Goal: Task Accomplishment & Management: Use online tool/utility

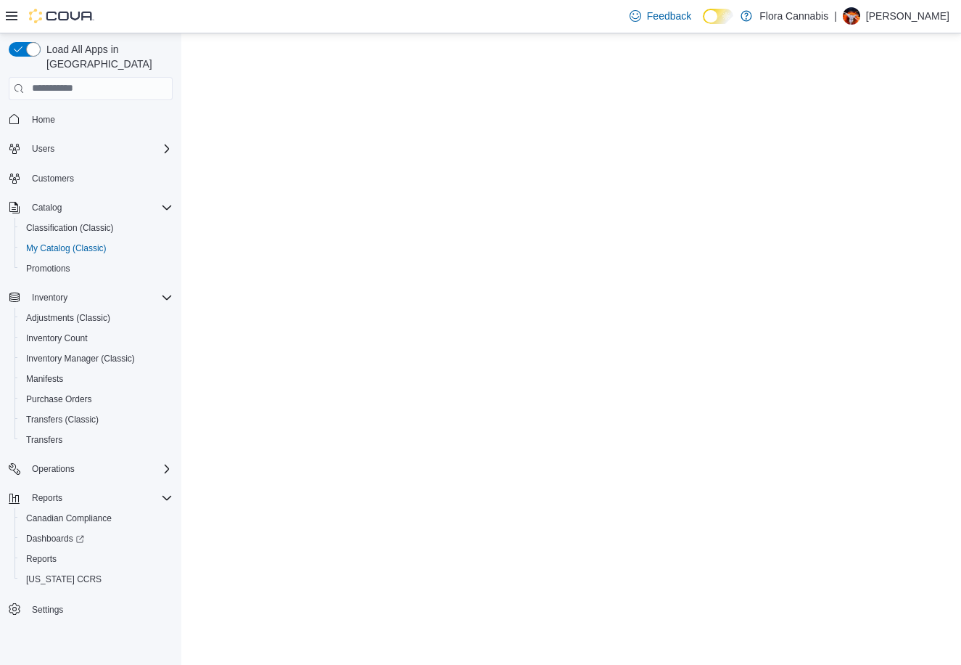
select select "**********"
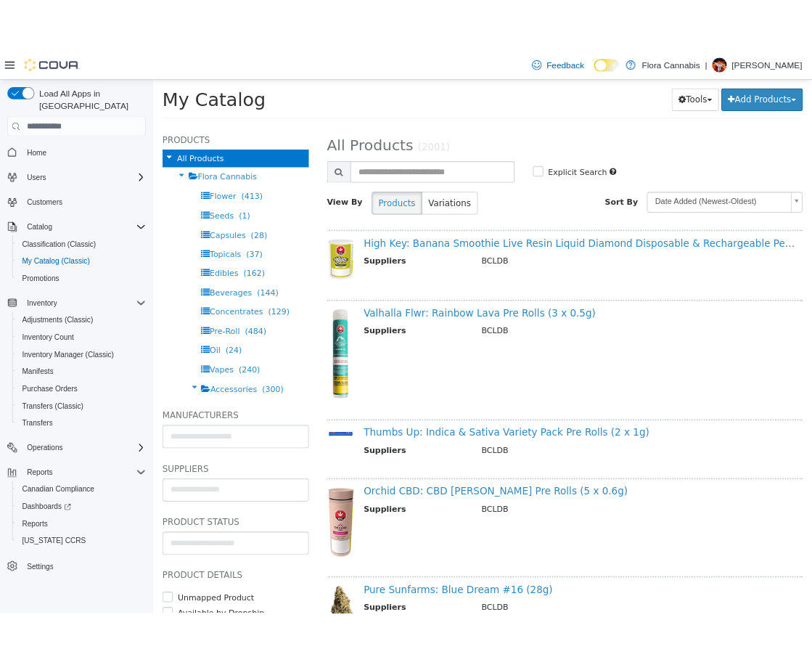
scroll to position [73, 0]
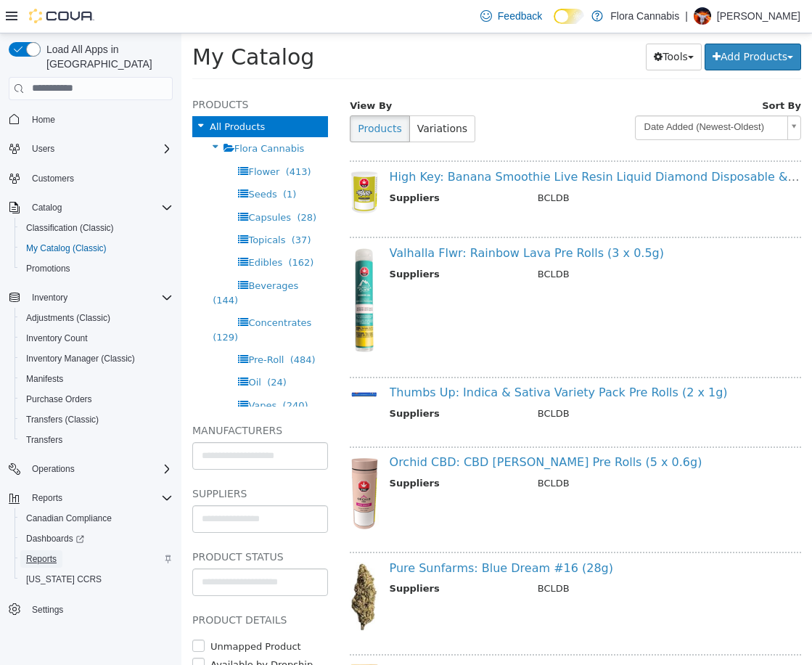
click at [46, 553] on span "Reports" at bounding box center [41, 559] width 30 height 12
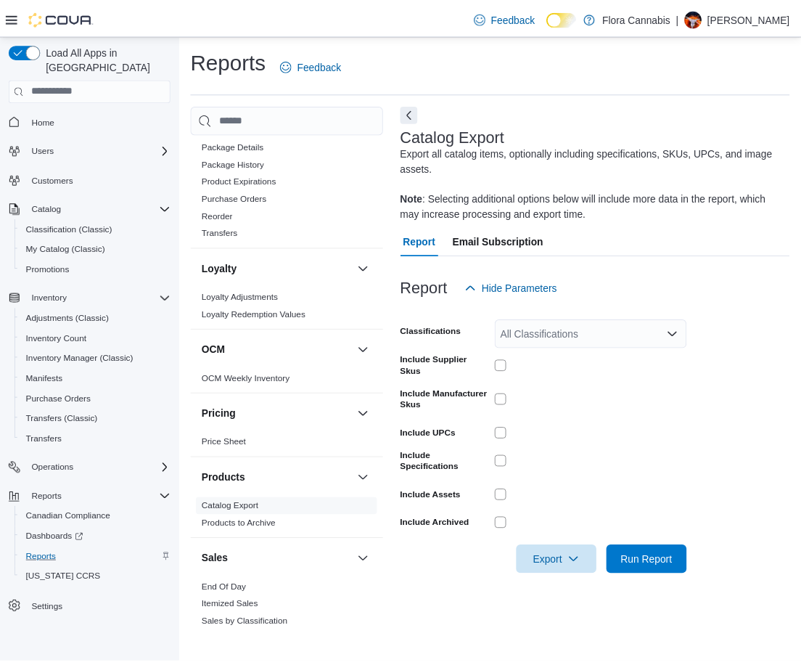
scroll to position [877, 0]
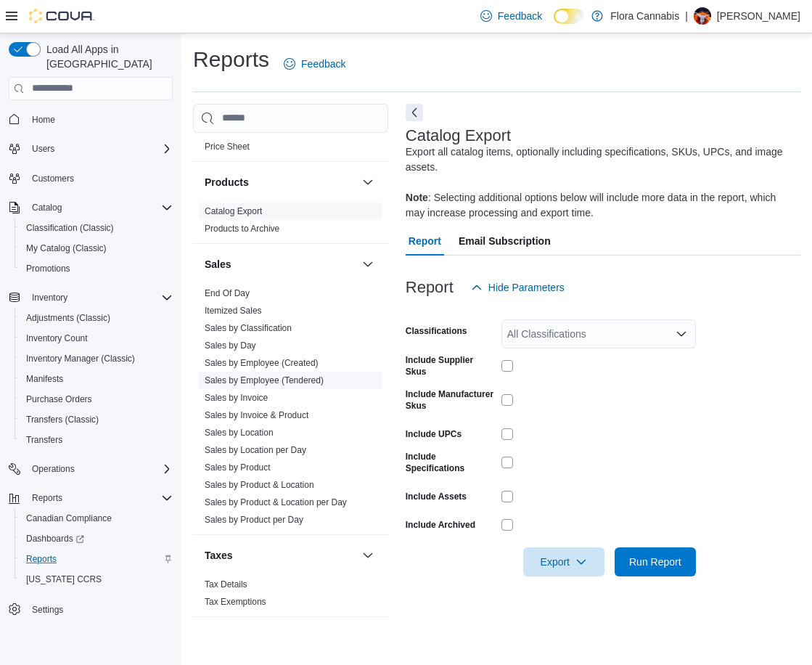
click at [269, 380] on link "Sales by Employee (Tendered)" at bounding box center [264, 380] width 119 height 10
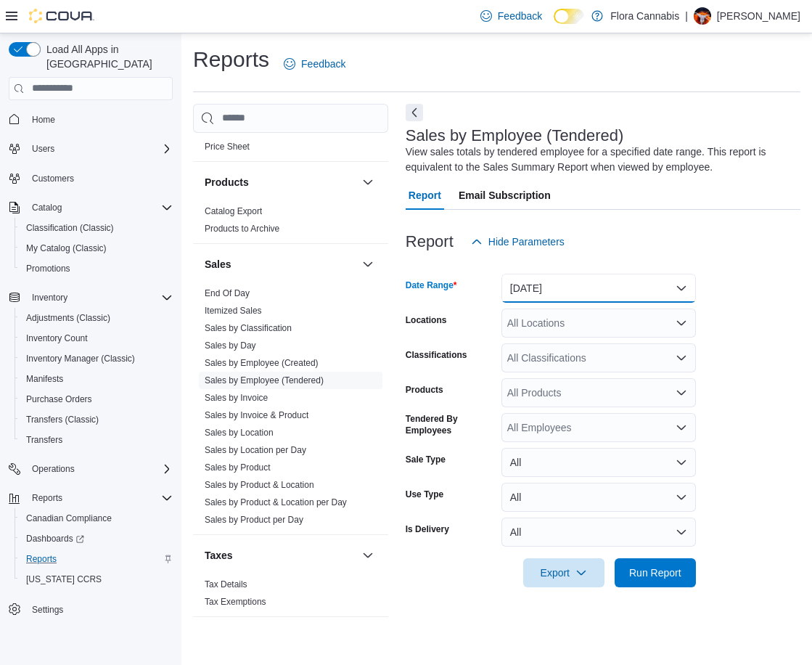
click at [535, 294] on button "[DATE]" at bounding box center [598, 288] width 194 height 29
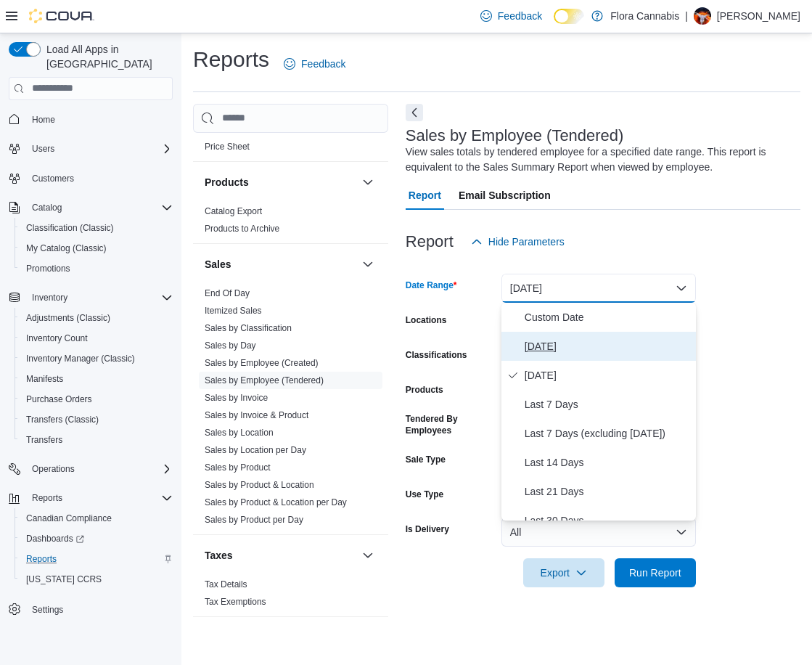
click at [540, 350] on span "[DATE]" at bounding box center [607, 345] width 165 height 17
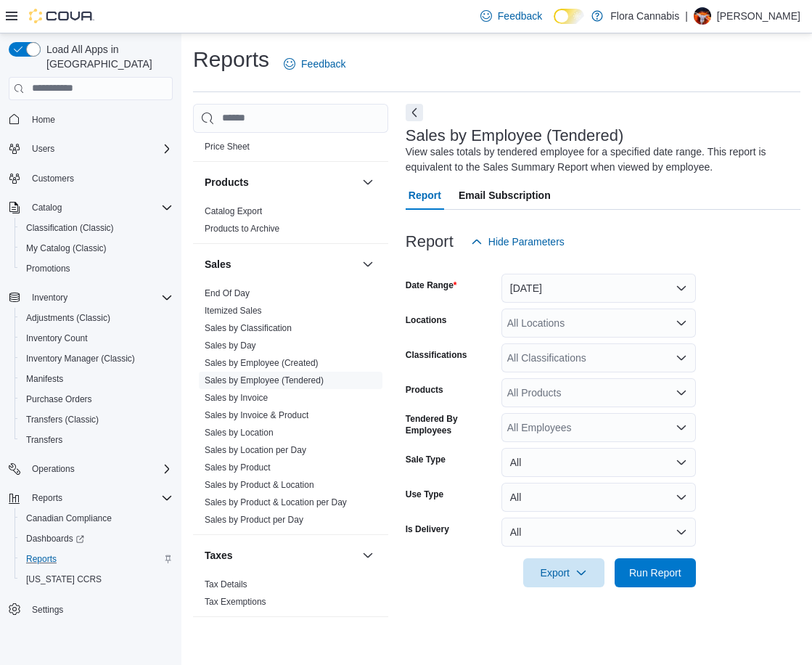
click at [535, 317] on div "All Locations" at bounding box center [598, 322] width 194 height 29
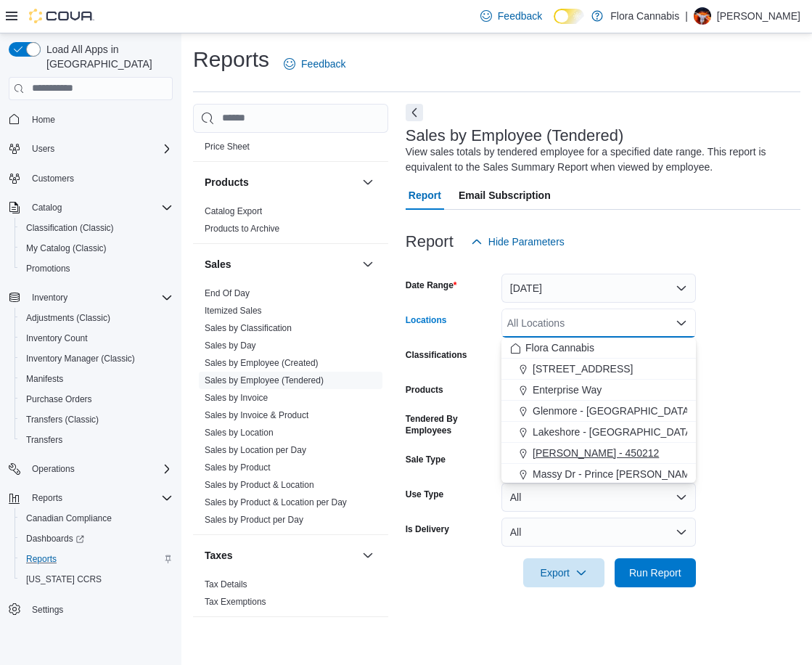
click at [556, 448] on span "[PERSON_NAME] - 450212" at bounding box center [596, 453] width 126 height 15
click at [744, 554] on div at bounding box center [603, 552] width 395 height 12
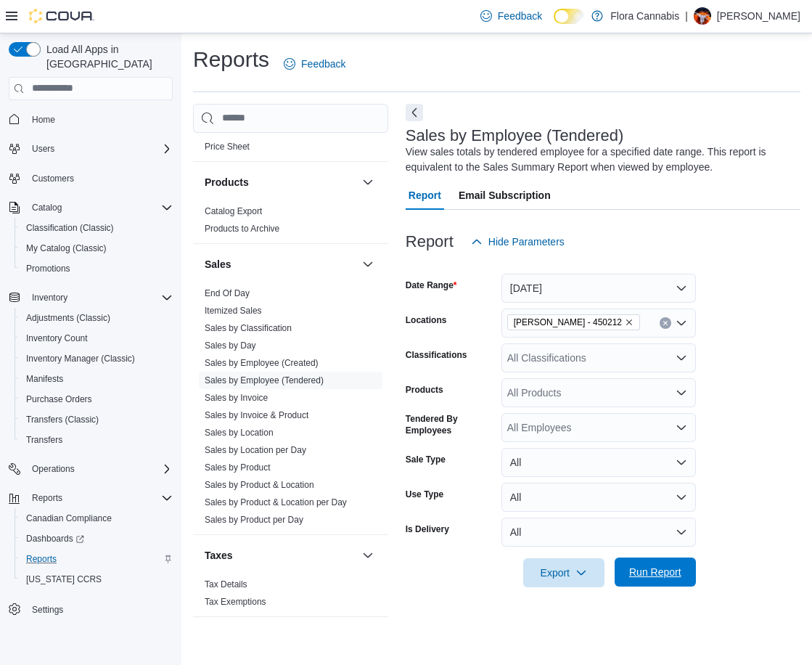
click at [670, 571] on span "Run Report" at bounding box center [655, 572] width 52 height 15
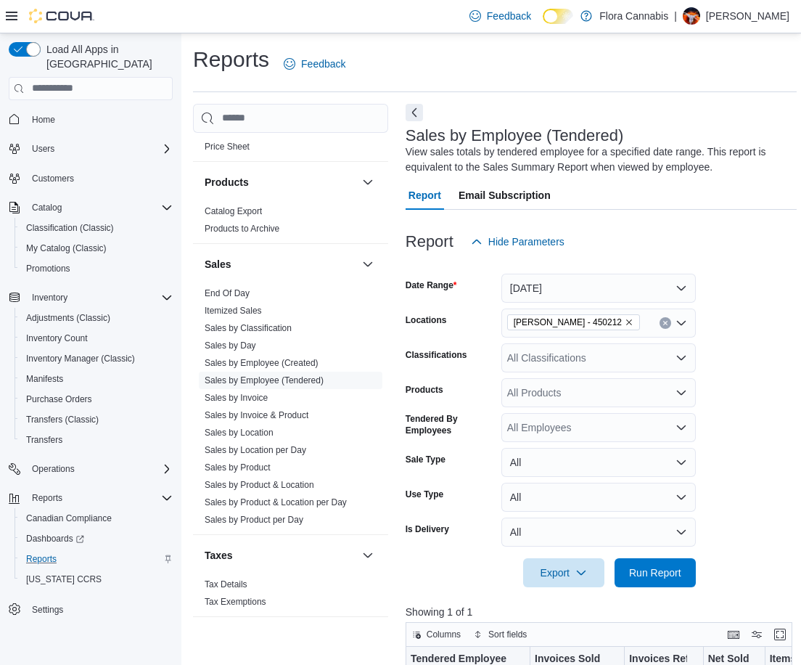
click at [7, 16] on icon at bounding box center [12, 16] width 12 height 9
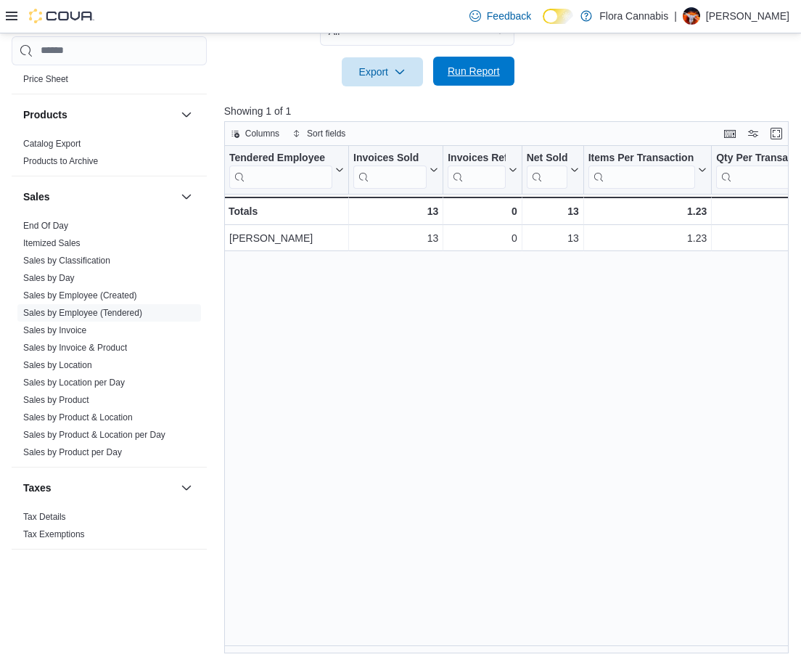
click at [498, 83] on span "Run Report" at bounding box center [474, 71] width 64 height 29
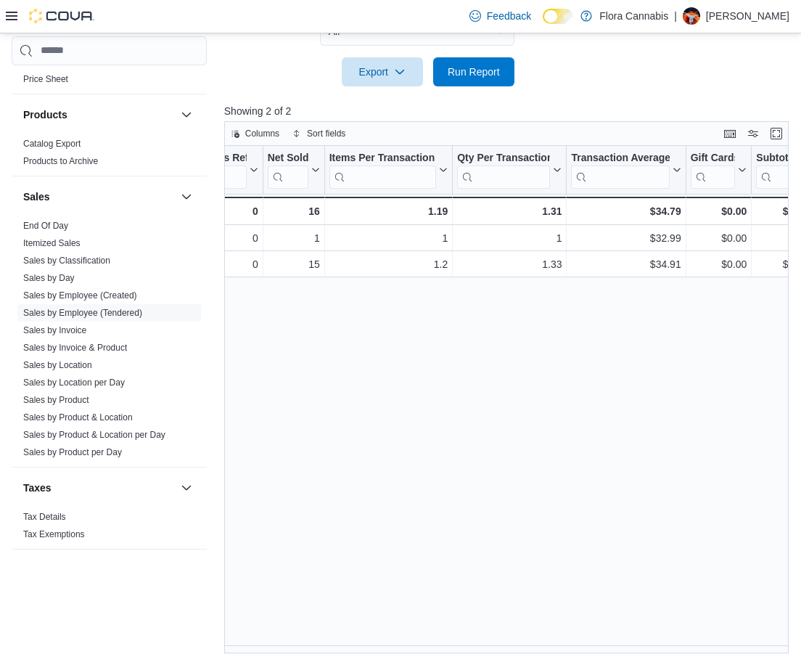
scroll to position [0, 250]
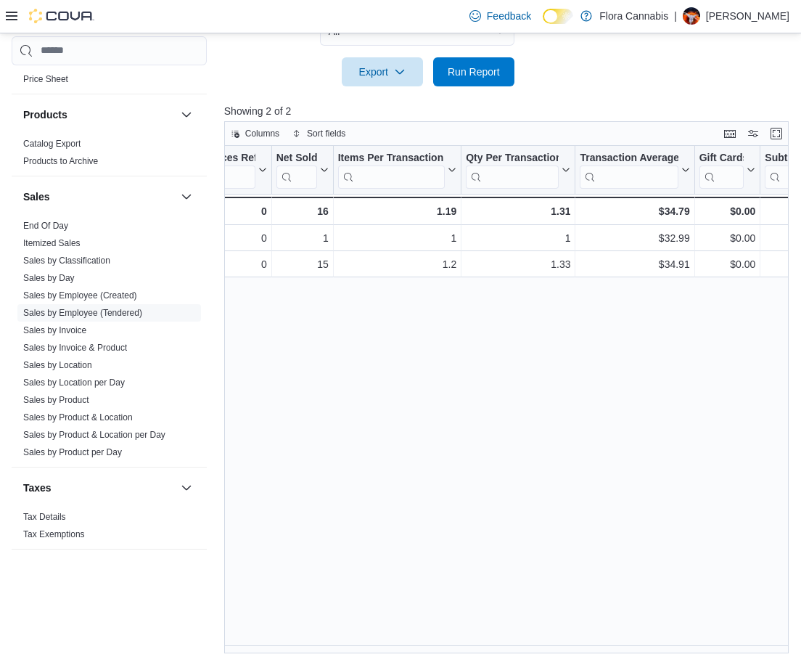
click at [657, 482] on div "Tendered Employee Click to view column header actions Invoices Sold Click to vi…" at bounding box center [509, 399] width 570 height 507
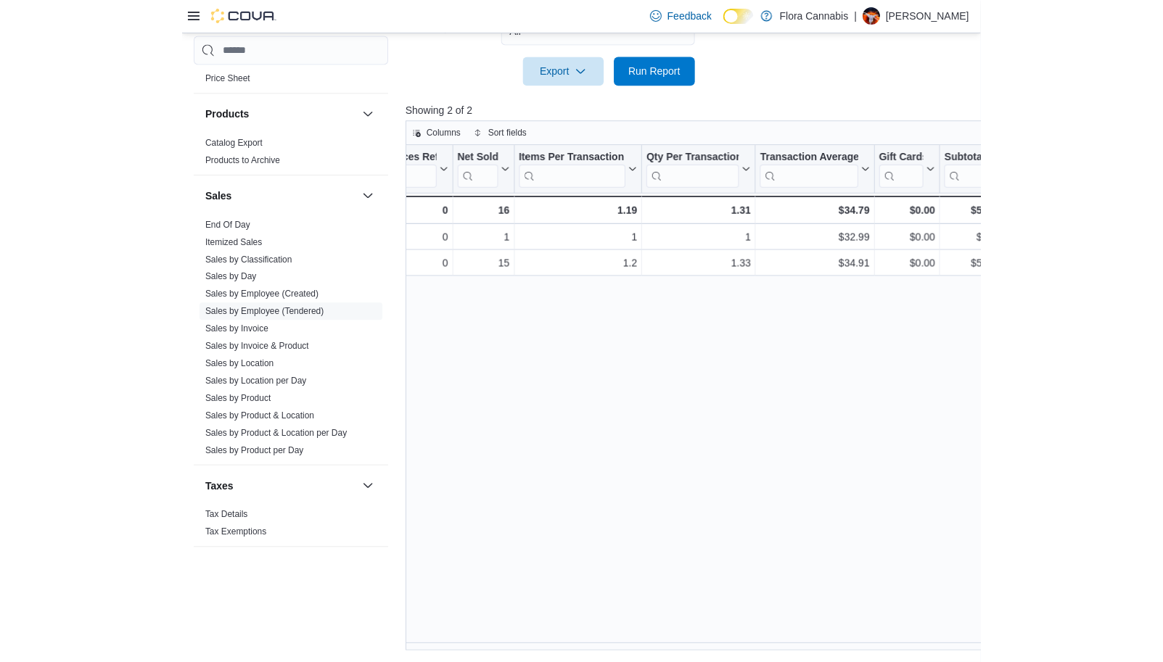
scroll to position [485, 0]
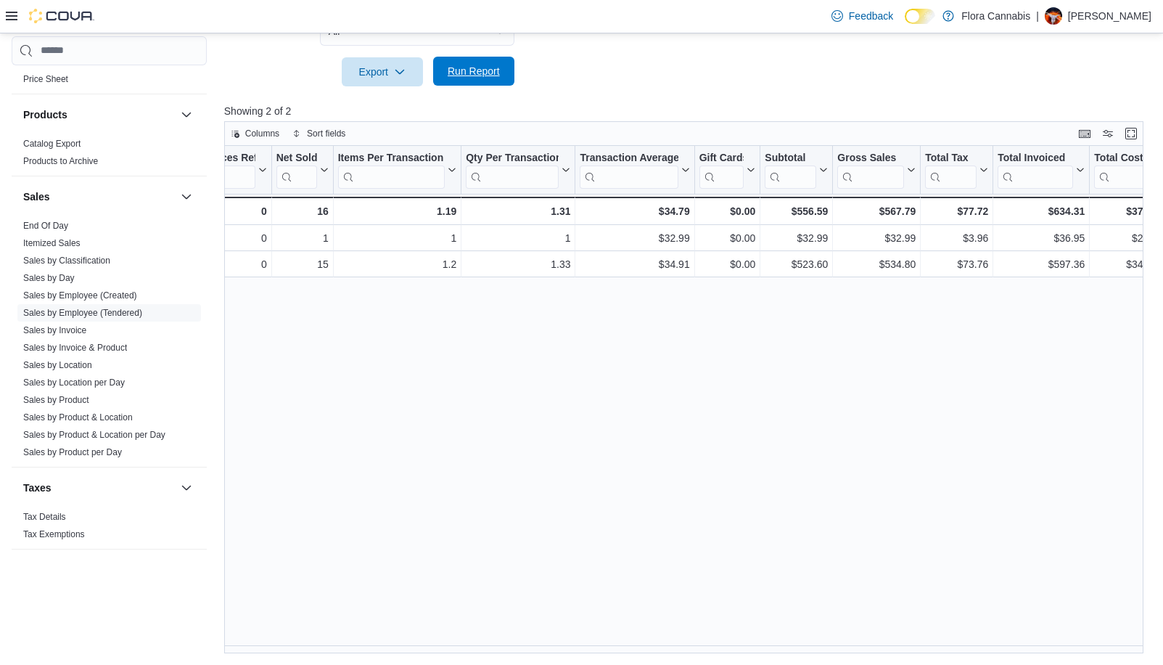
click at [468, 63] on span "Run Report" at bounding box center [474, 71] width 64 height 29
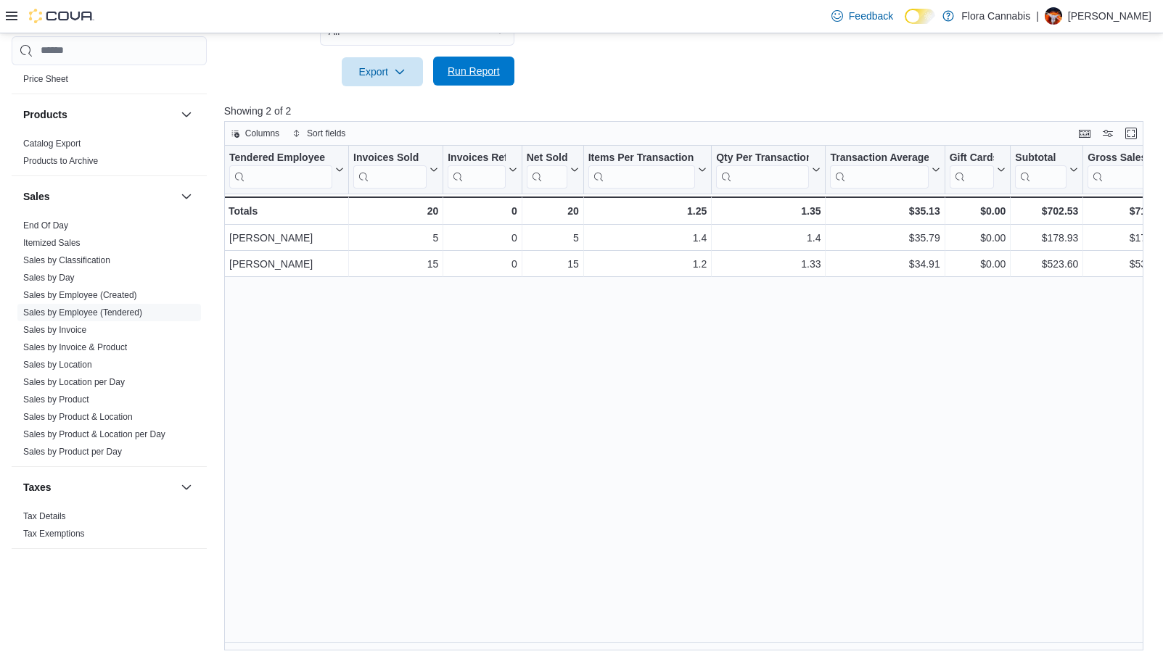
click at [484, 86] on span "Run Report" at bounding box center [474, 71] width 64 height 29
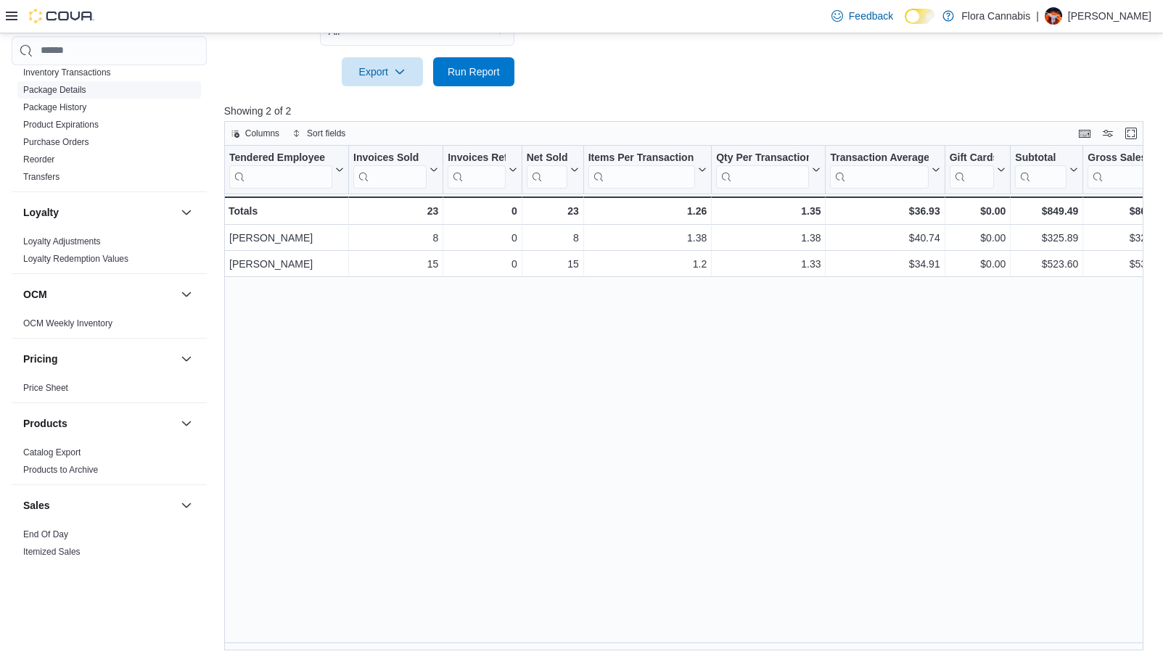
scroll to position [224, 0]
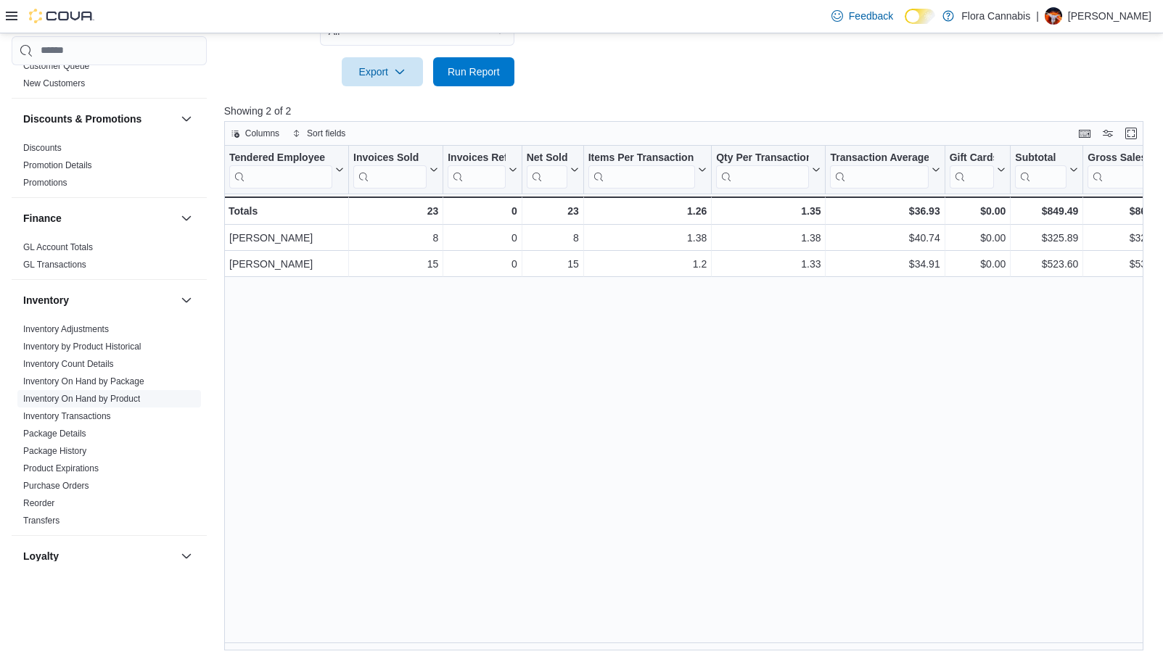
click at [108, 393] on span "Inventory On Hand by Product" at bounding box center [81, 399] width 117 height 12
click at [110, 396] on link "Inventory On Hand by Product" at bounding box center [81, 399] width 117 height 10
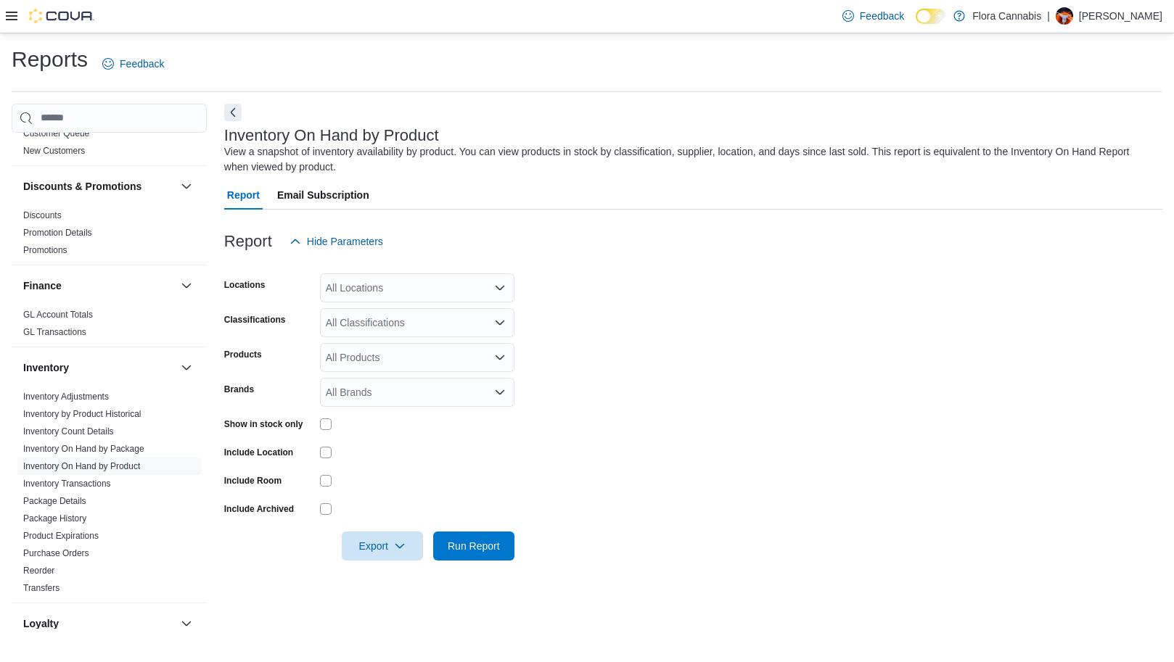
click at [387, 290] on div "All Locations" at bounding box center [417, 288] width 194 height 29
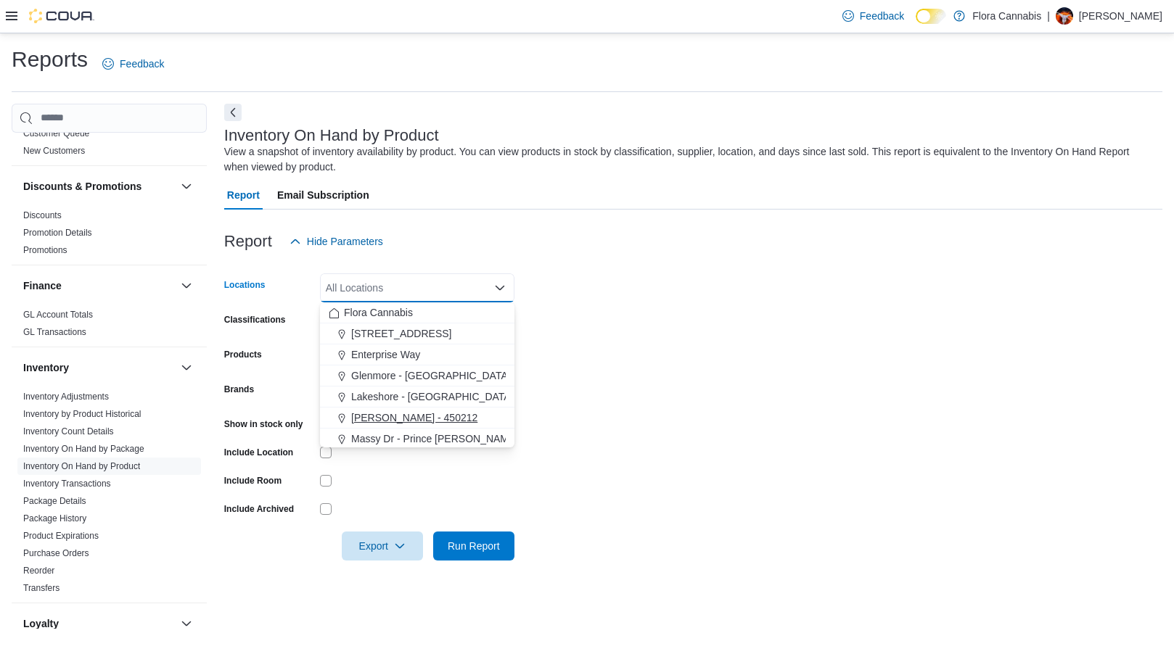
click at [386, 420] on span "[PERSON_NAME] - 450212" at bounding box center [414, 418] width 126 height 15
drag, startPoint x: 760, startPoint y: 330, endPoint x: 547, endPoint y: 339, distance: 212.8
click at [758, 330] on form "Locations [GEOGRAPHIC_DATA] - [GEOGRAPHIC_DATA] - 450212 Combo box. Selected. […" at bounding box center [693, 408] width 938 height 305
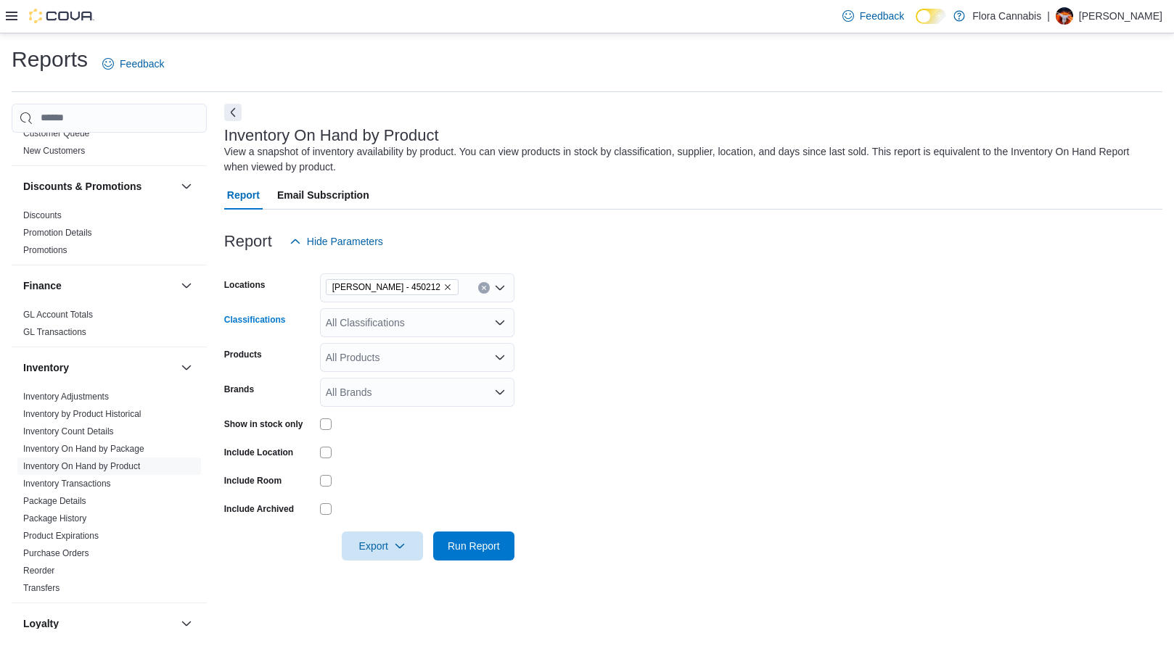
click at [372, 319] on div "All Classifications" at bounding box center [417, 322] width 194 height 29
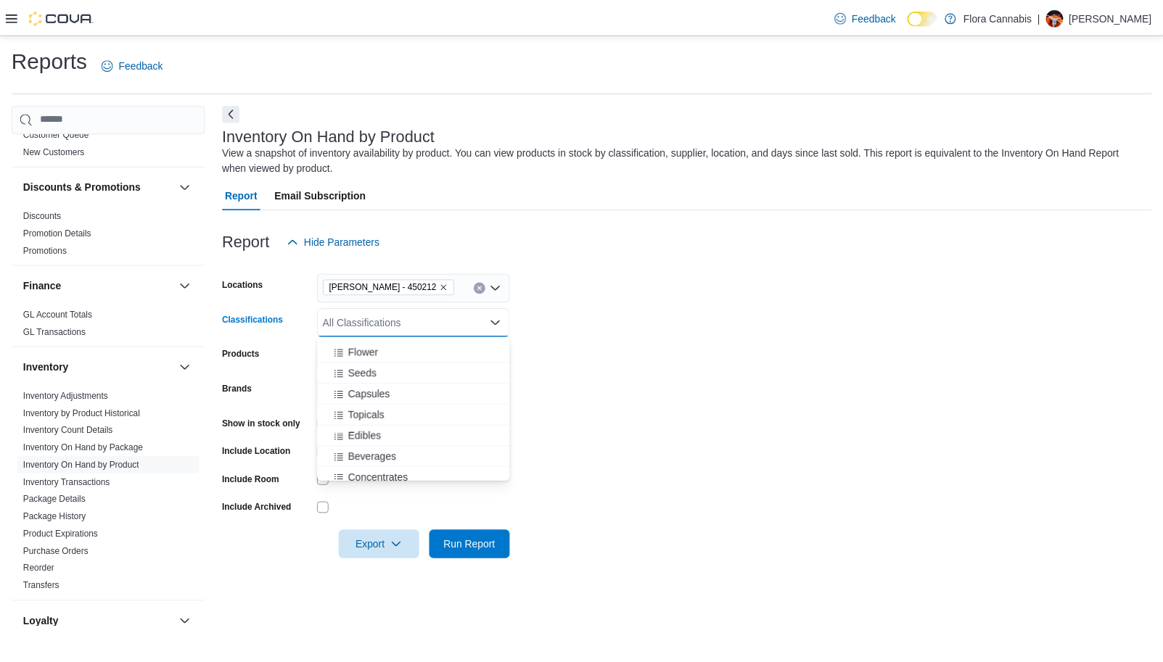
scroll to position [1162, 0]
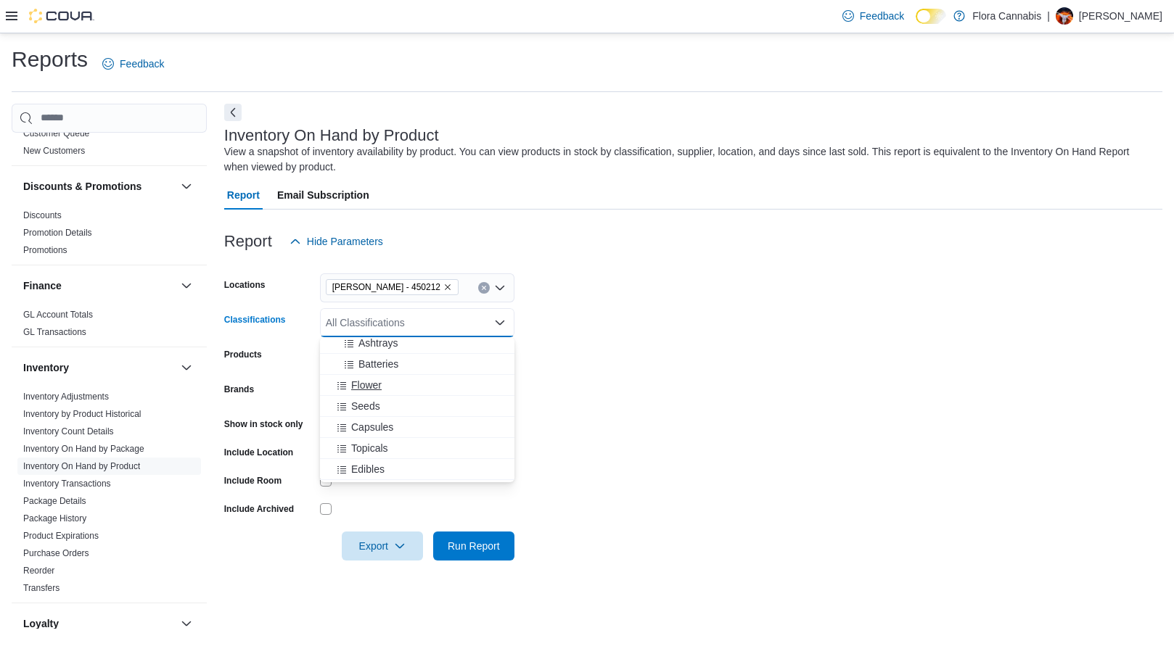
click at [371, 385] on span "Flower" at bounding box center [366, 385] width 30 height 15
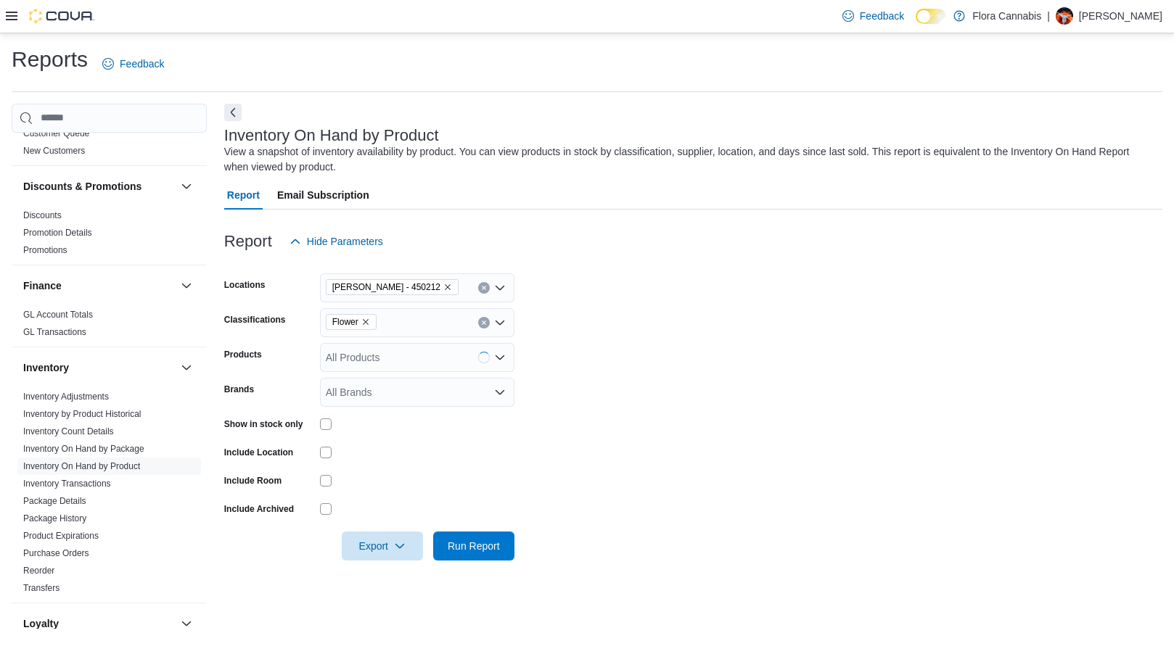
drag, startPoint x: 728, startPoint y: 356, endPoint x: 462, endPoint y: 416, distance: 273.2
click at [712, 367] on form "Locations [GEOGRAPHIC_DATA] - [GEOGRAPHIC_DATA] - 450212 Classifications Flower…" at bounding box center [693, 408] width 938 height 305
click at [478, 543] on span "Run Report" at bounding box center [474, 545] width 52 height 15
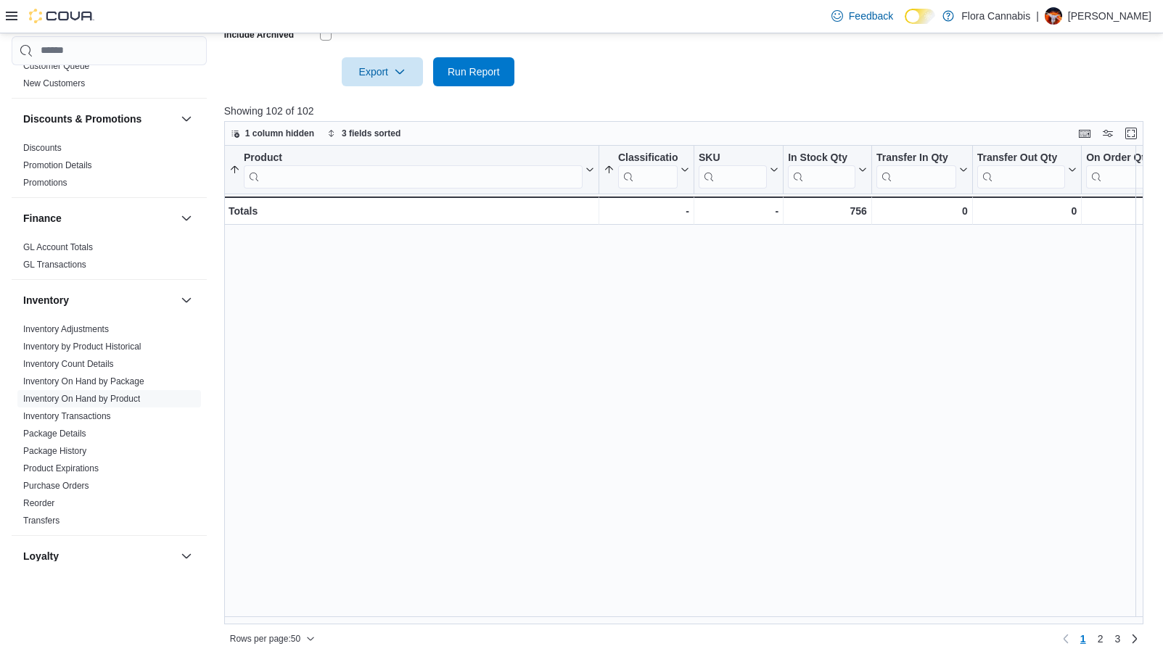
scroll to position [653, 0]
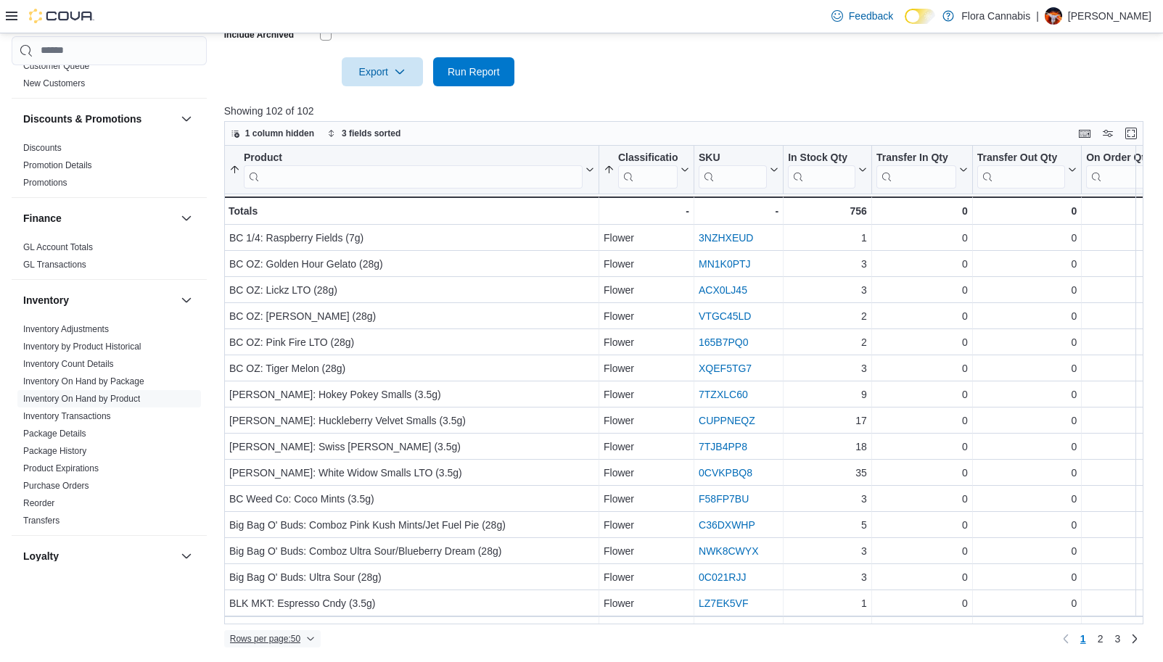
click at [305, 637] on span "Rows per page : 50" at bounding box center [272, 639] width 85 height 17
click at [311, 612] on span "100 rows" at bounding box center [291, 610] width 46 height 12
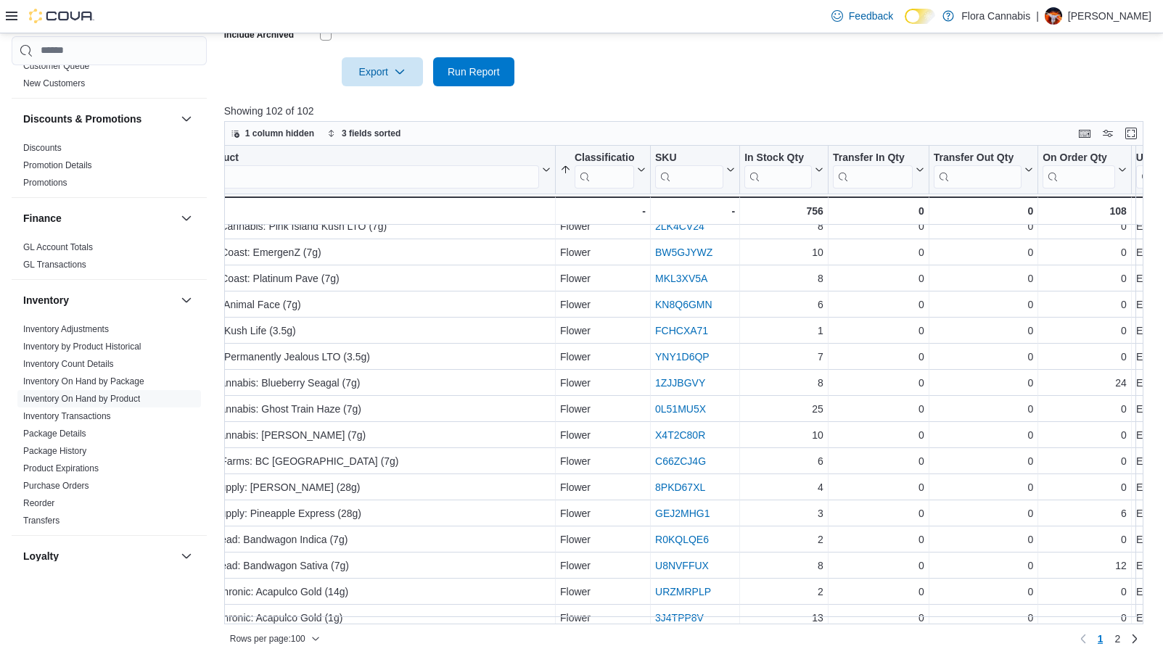
scroll to position [1161, 0]
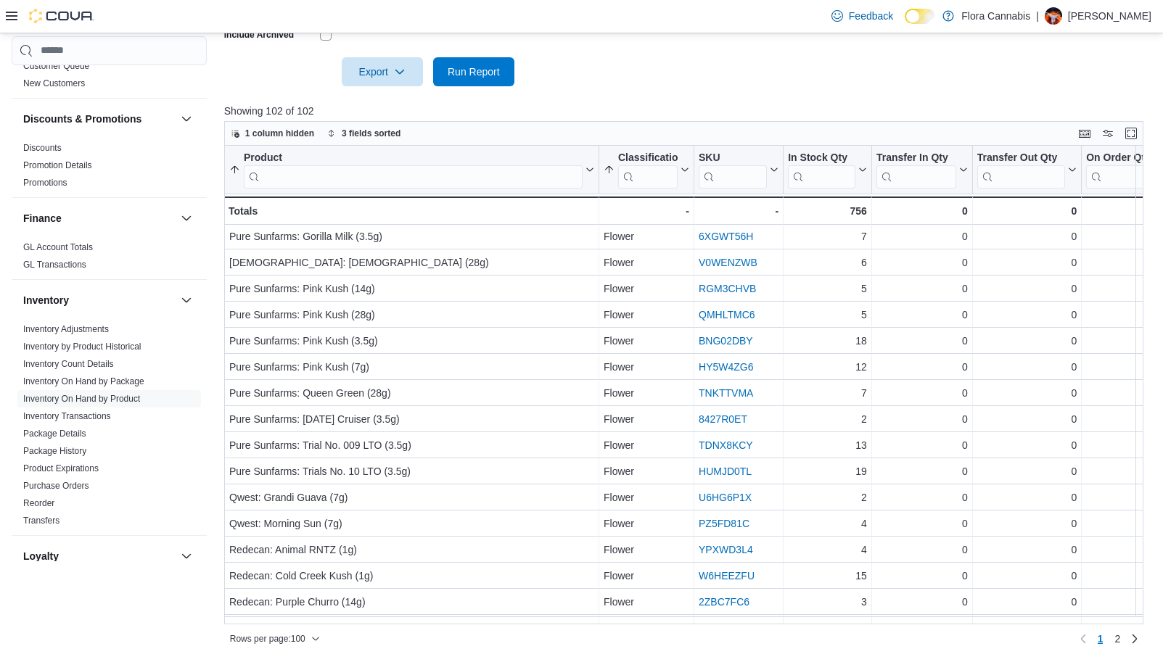
scroll to position [1639, 0]
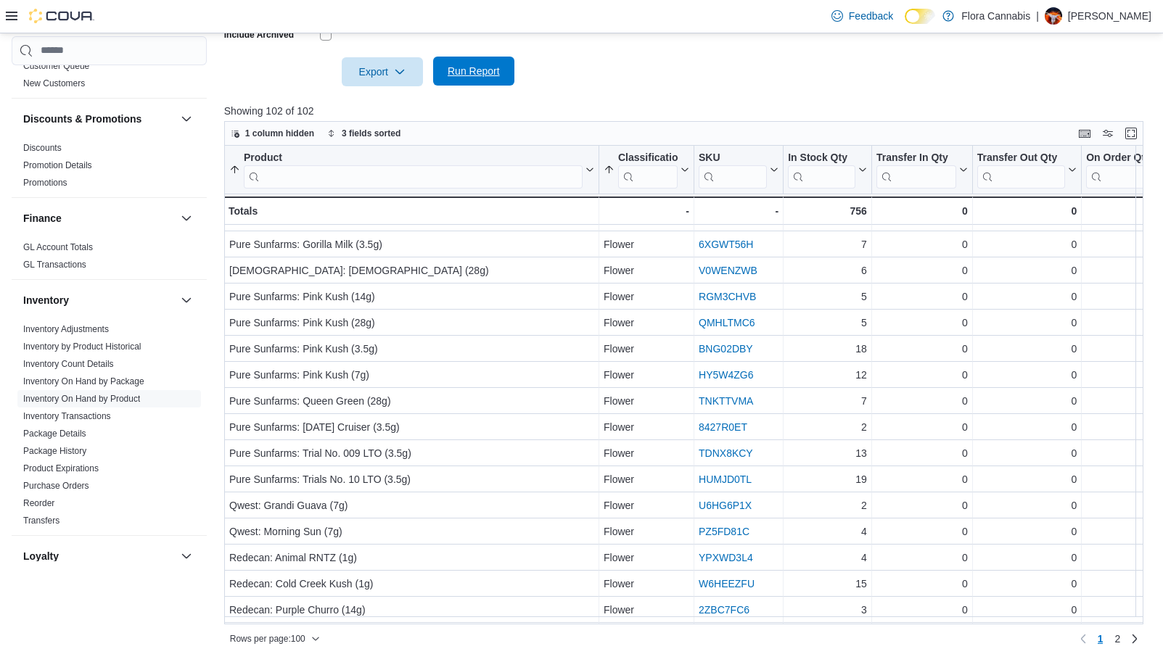
drag, startPoint x: 481, startPoint y: 65, endPoint x: 490, endPoint y: 75, distance: 13.9
click at [482, 65] on span "Run Report" at bounding box center [474, 71] width 52 height 15
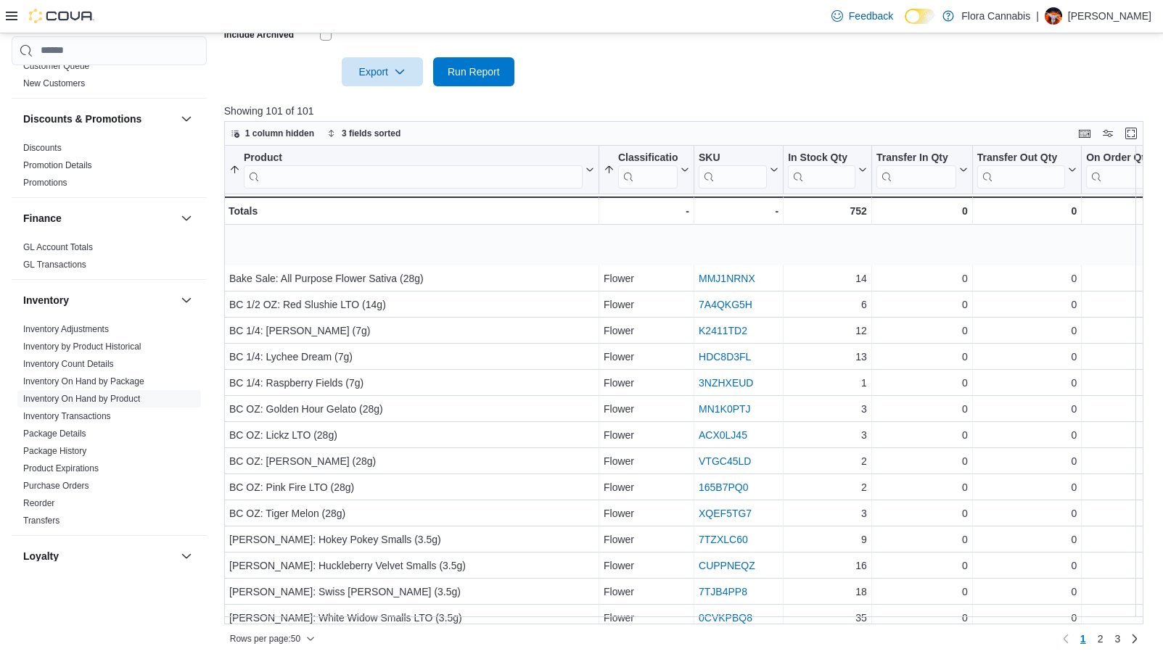
scroll to position [914, 0]
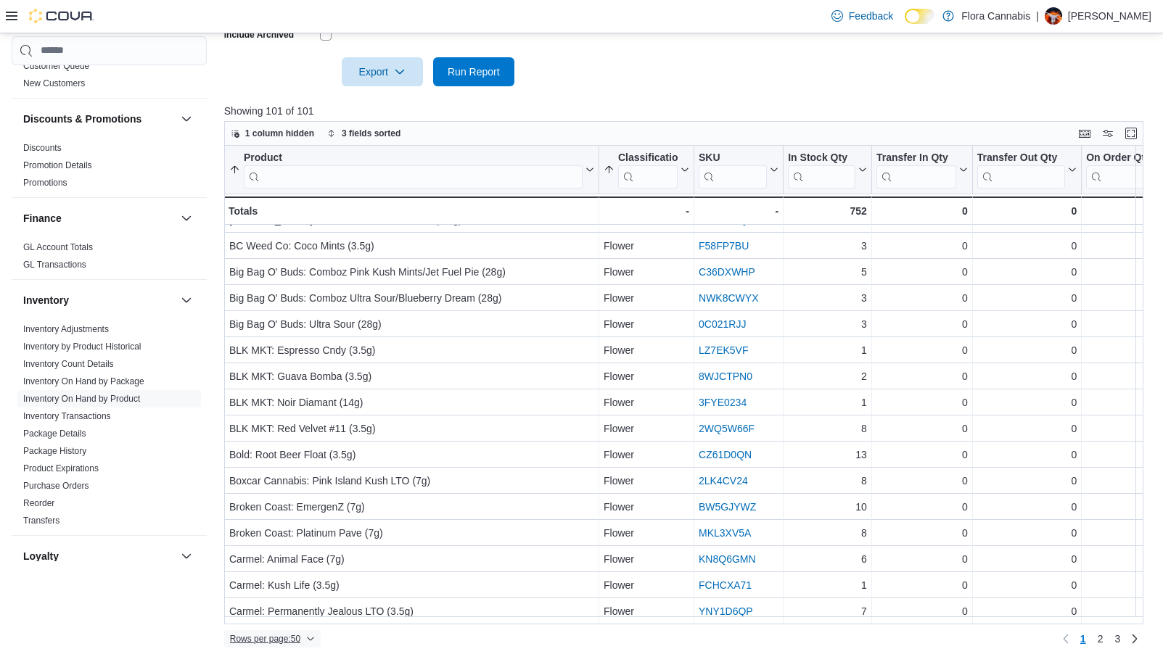
click at [268, 637] on span "Rows per page : 50" at bounding box center [265, 639] width 70 height 12
click at [279, 607] on span "100 rows" at bounding box center [291, 610] width 46 height 12
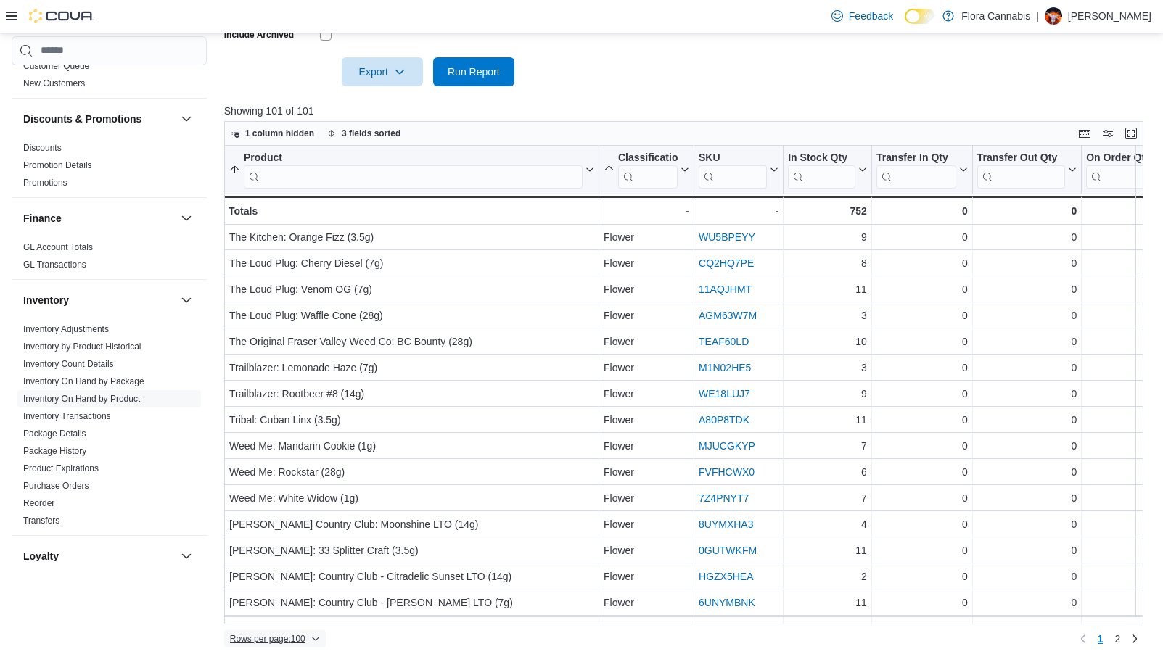
scroll to position [2220, 0]
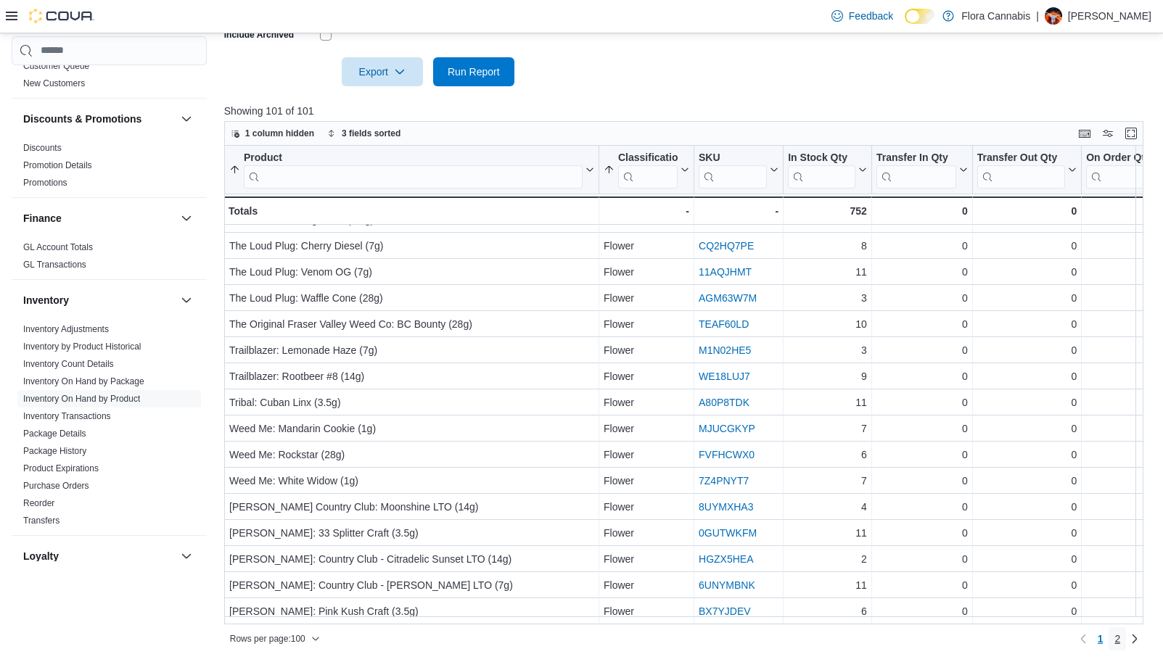
click at [961, 642] on span "2" at bounding box center [1117, 639] width 6 height 15
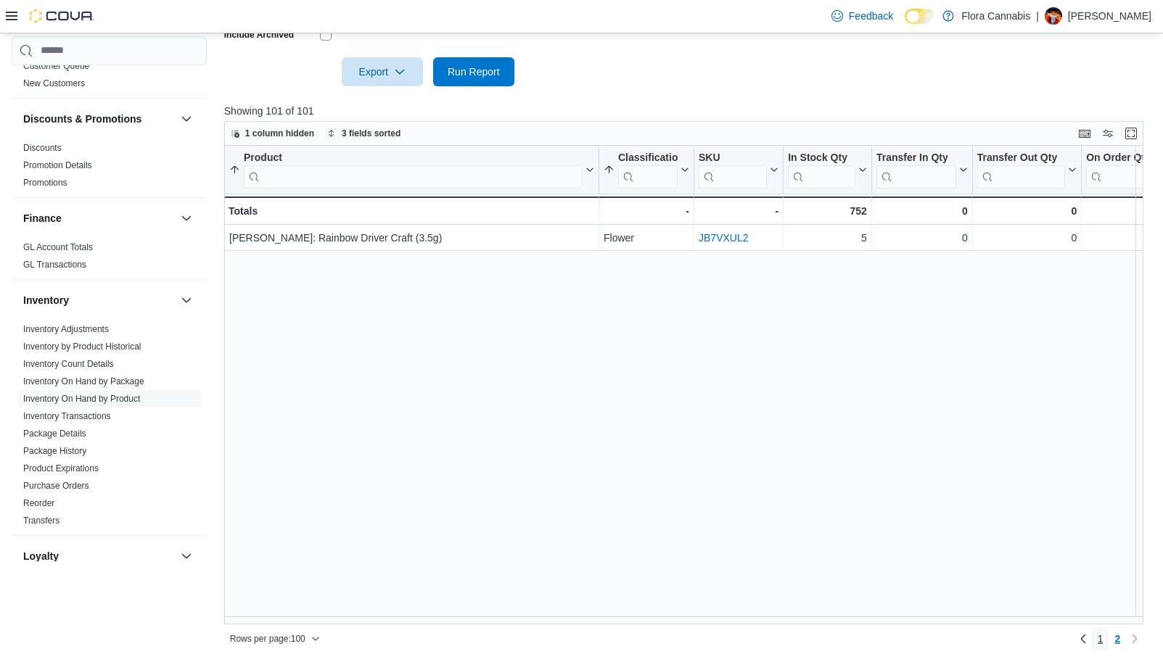
click at [961, 638] on span "1" at bounding box center [1101, 639] width 6 height 15
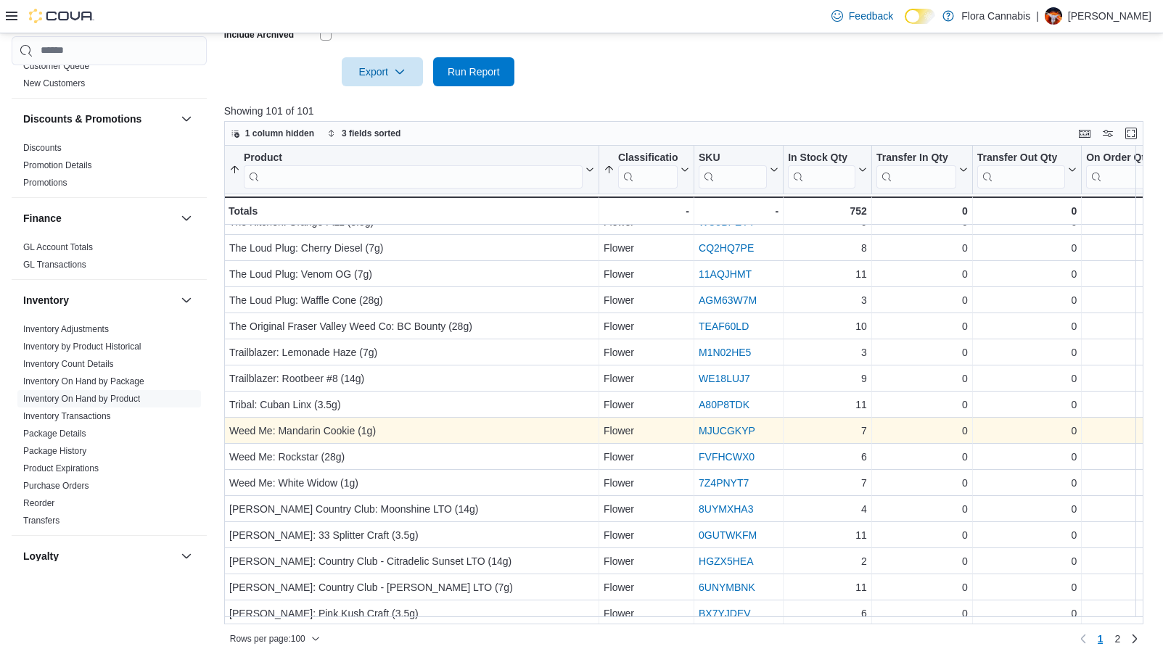
scroll to position [2220, 0]
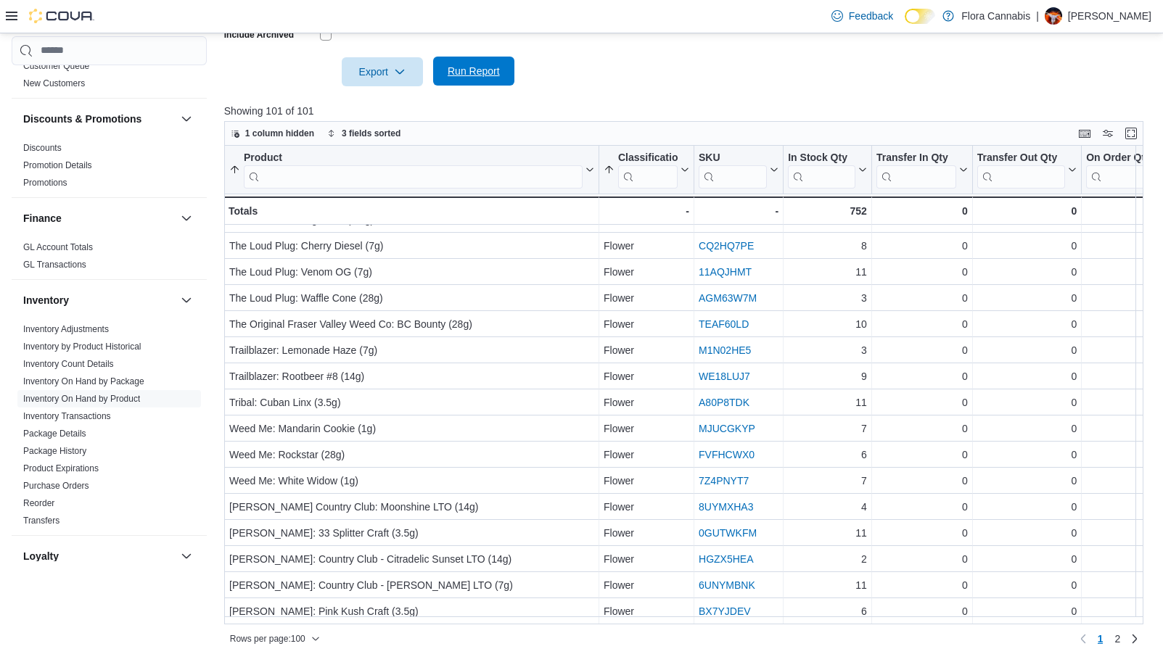
click at [456, 81] on span "Run Report" at bounding box center [474, 71] width 64 height 29
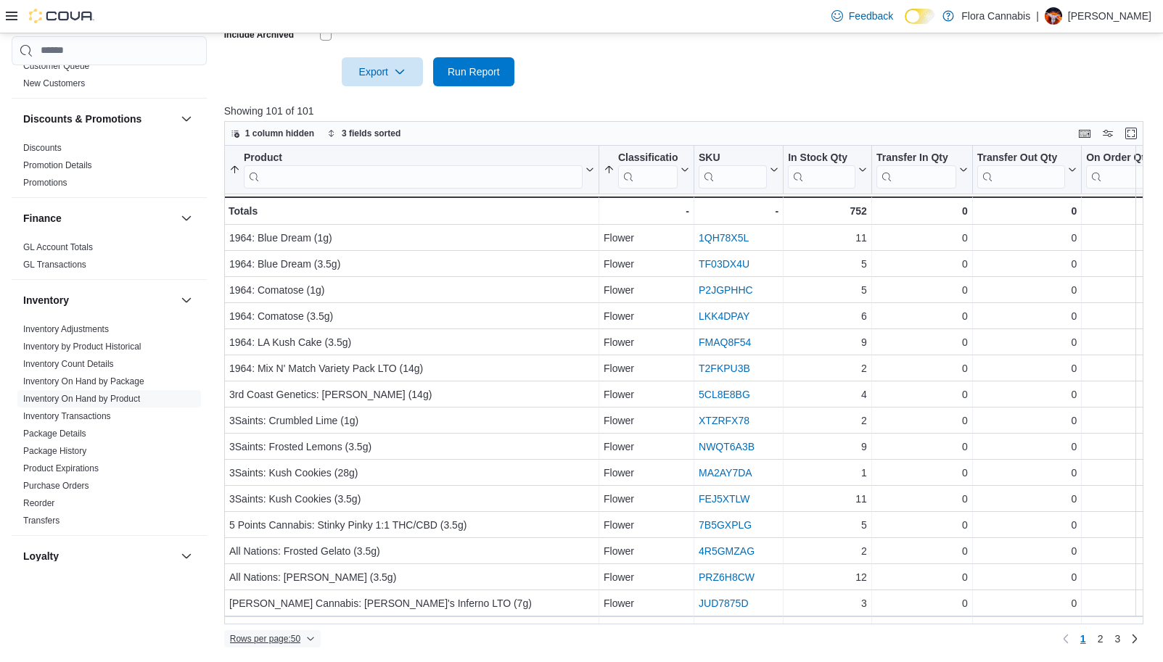
click at [275, 641] on span "Rows per page : 50" at bounding box center [265, 639] width 70 height 12
click at [293, 610] on span "100 rows" at bounding box center [291, 610] width 46 height 12
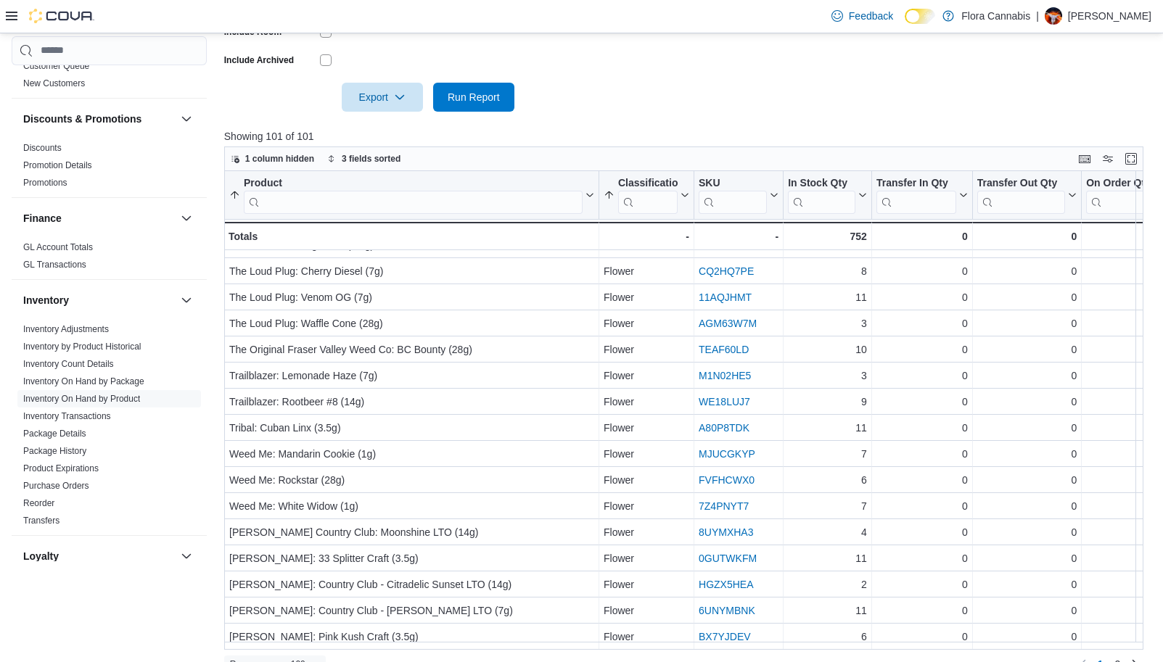
scroll to position [475, 0]
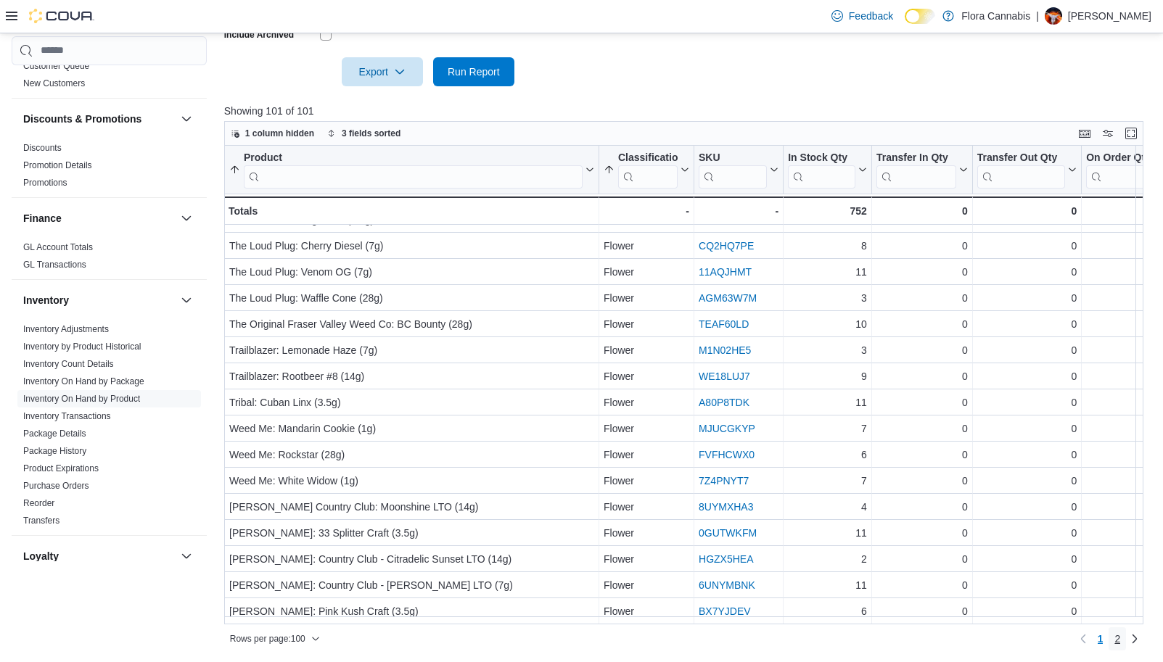
click at [961, 641] on link "2" at bounding box center [1117, 639] width 17 height 23
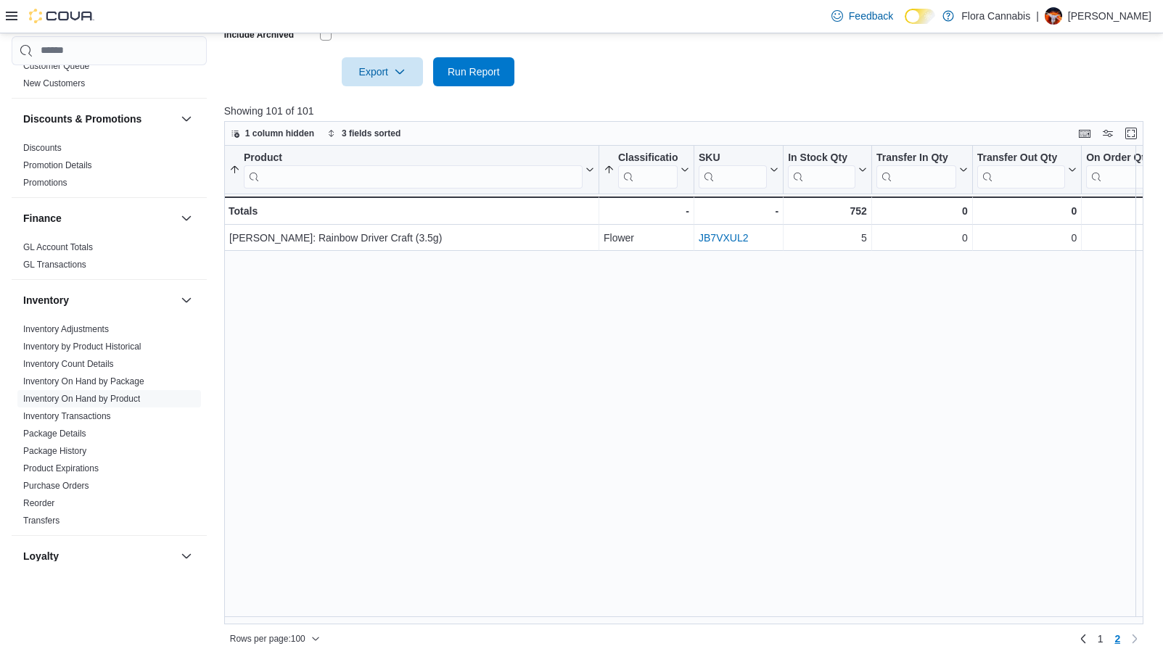
scroll to position [0, 0]
click at [961, 636] on span "1" at bounding box center [1101, 639] width 6 height 15
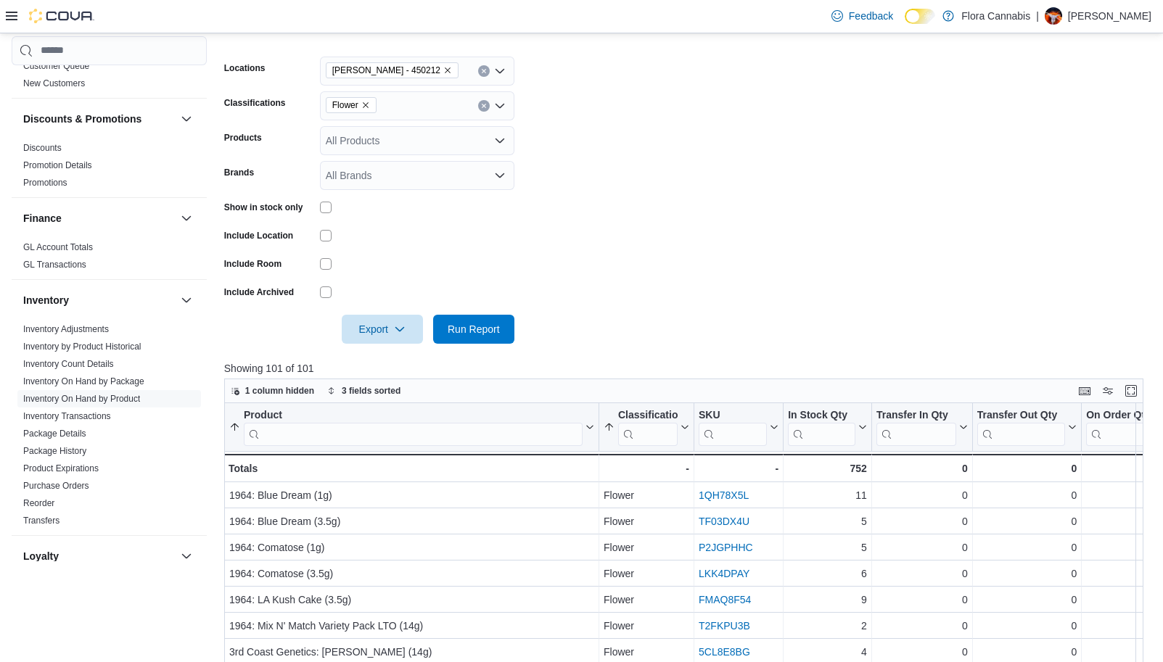
scroll to position [218, 0]
click at [480, 329] on span "Run Report" at bounding box center [474, 328] width 52 height 15
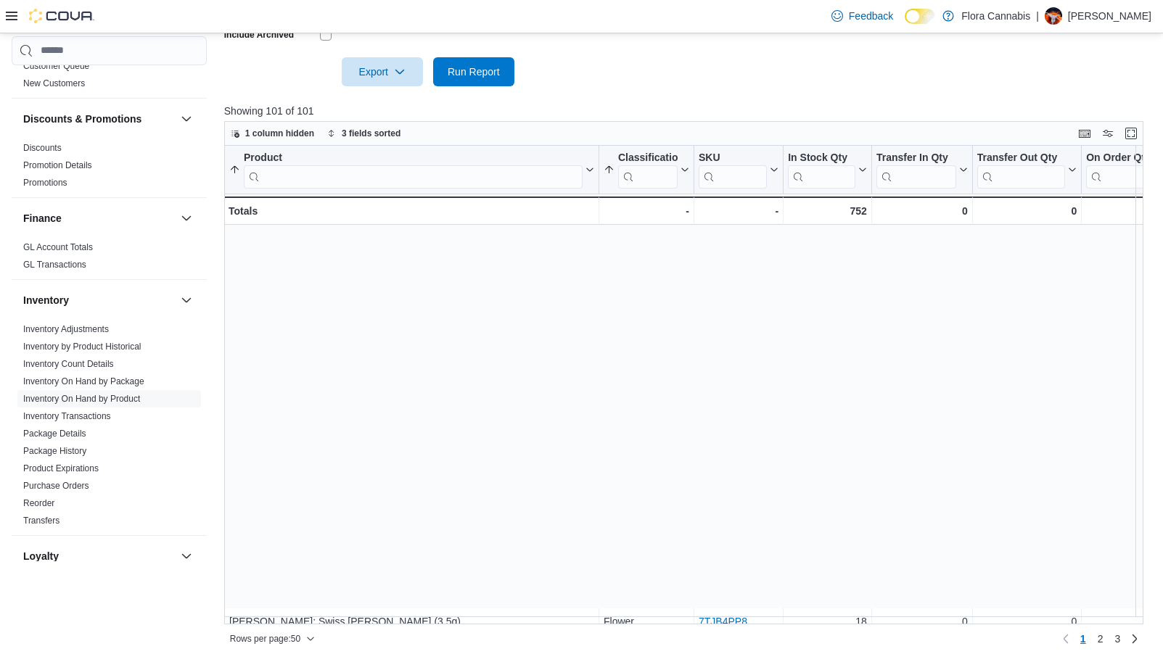
scroll to position [914, 0]
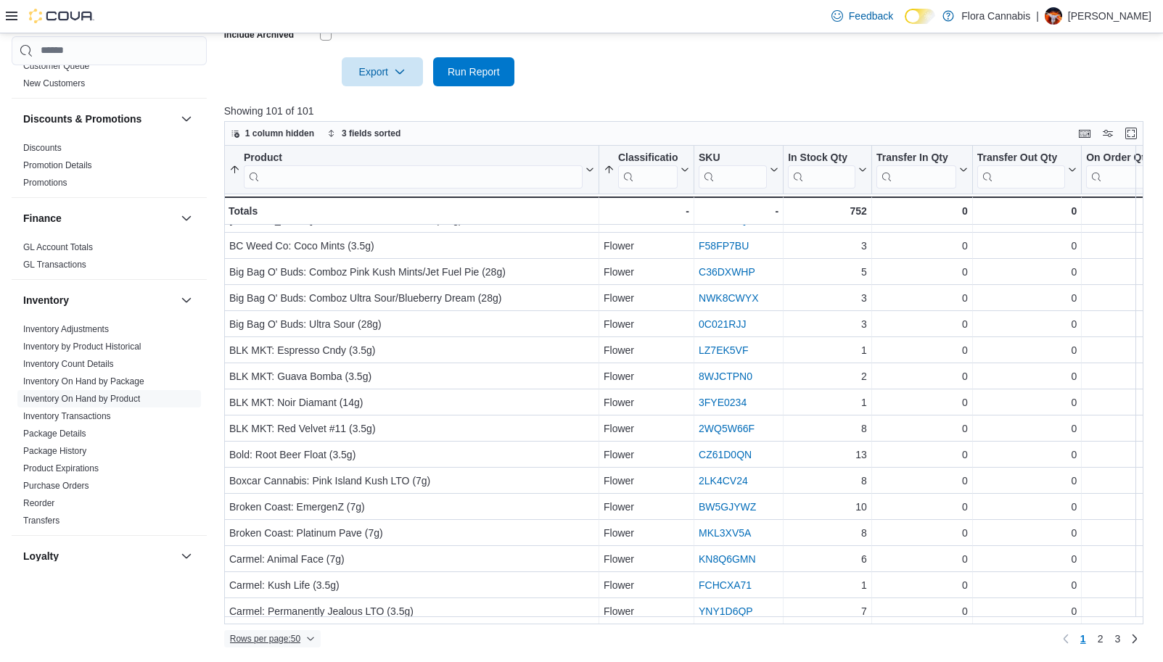
click at [304, 641] on span "Rows per page : 50" at bounding box center [272, 639] width 85 height 17
click at [314, 609] on span "100 rows" at bounding box center [291, 610] width 46 height 12
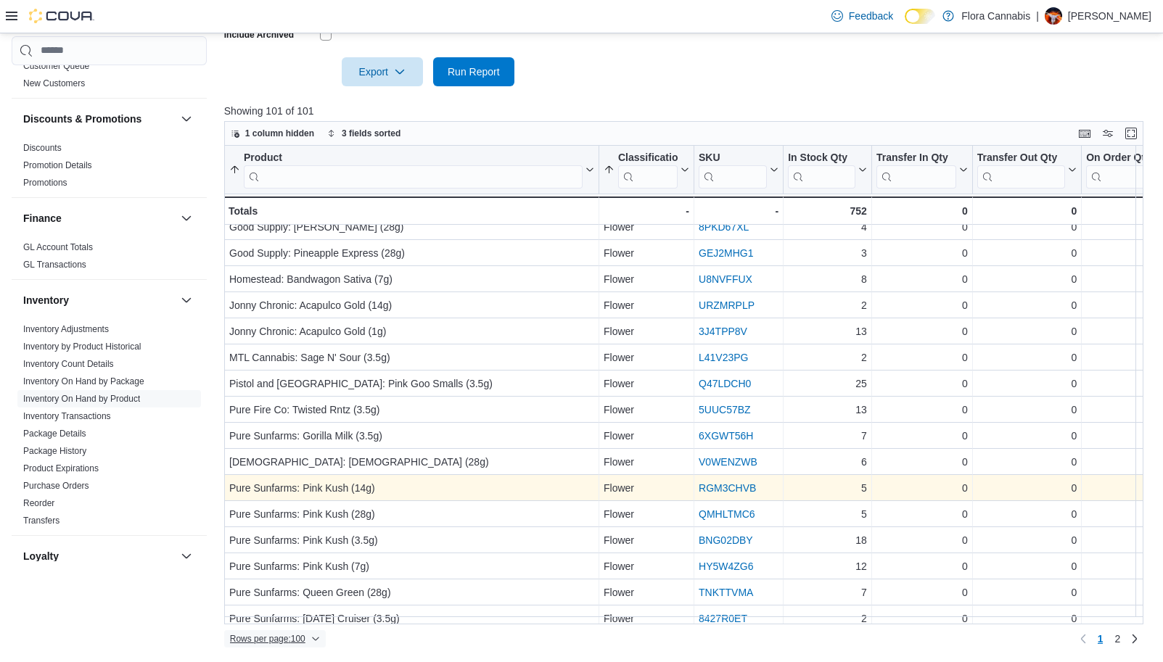
scroll to position [1494, 0]
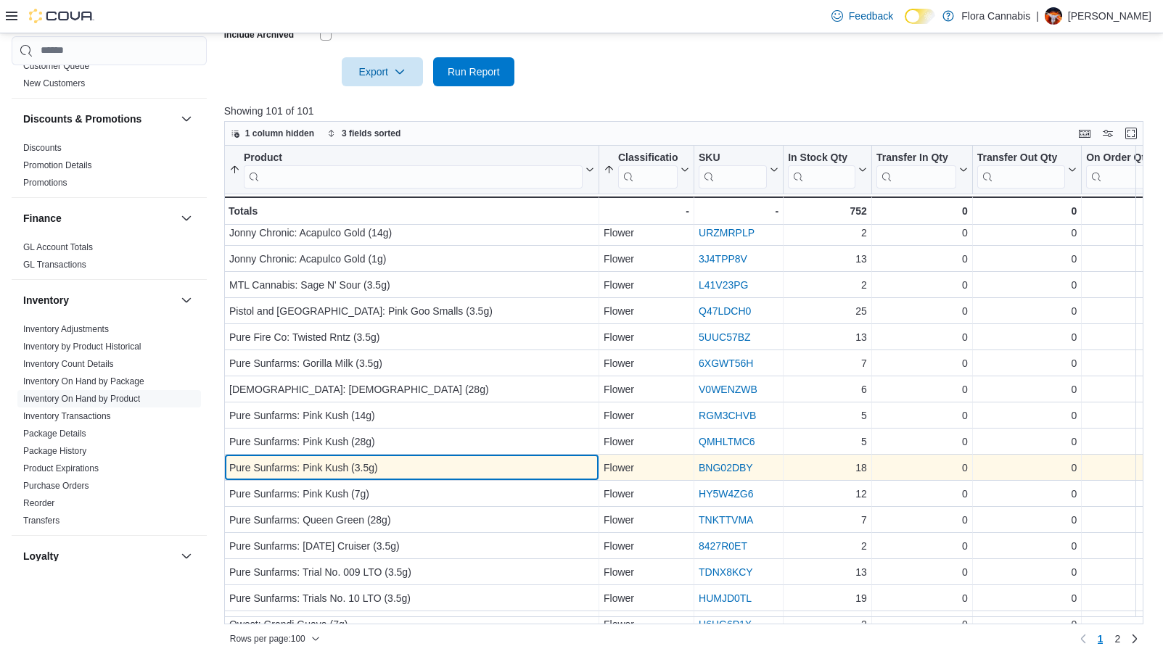
click at [409, 470] on div "Pure Sunfarms: Pink Kush (3.5g)" at bounding box center [411, 467] width 365 height 17
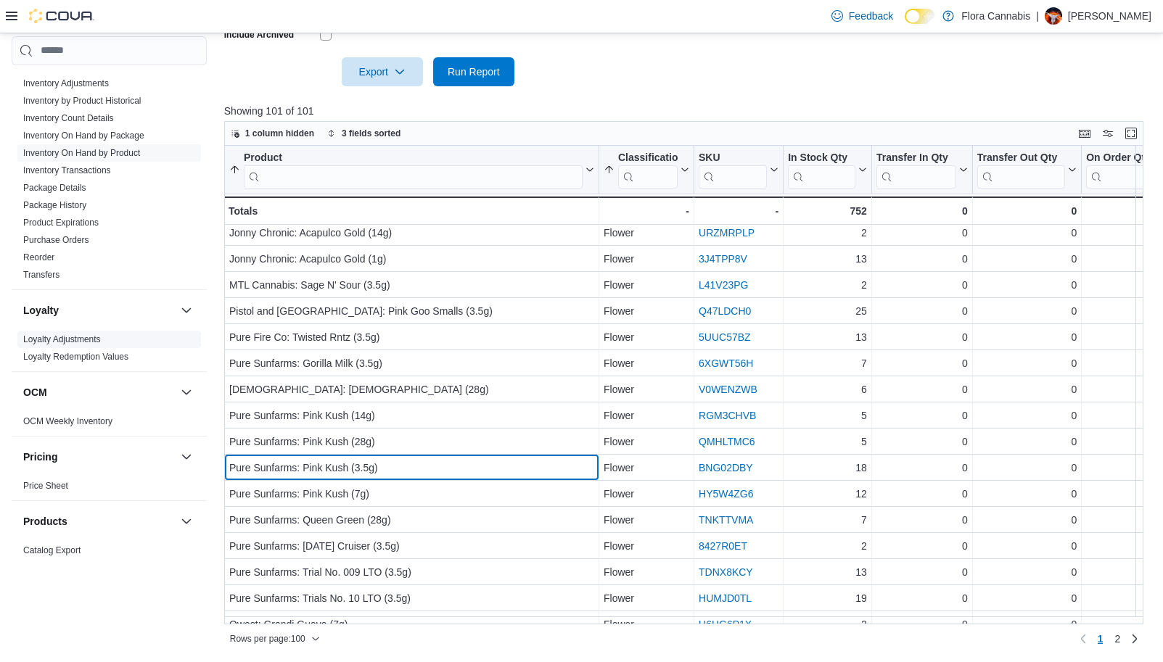
scroll to position [805, 0]
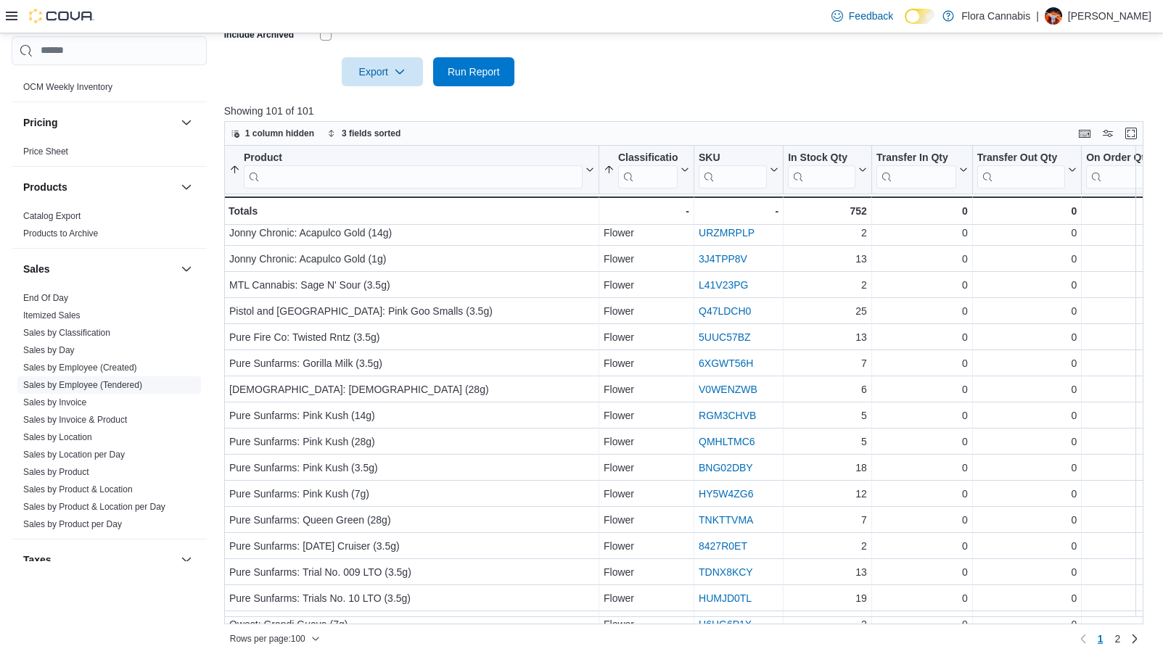
click at [94, 393] on span "Sales by Employee (Tendered)" at bounding box center [109, 385] width 184 height 17
click at [97, 387] on link "Sales by Employee (Tendered)" at bounding box center [82, 385] width 119 height 10
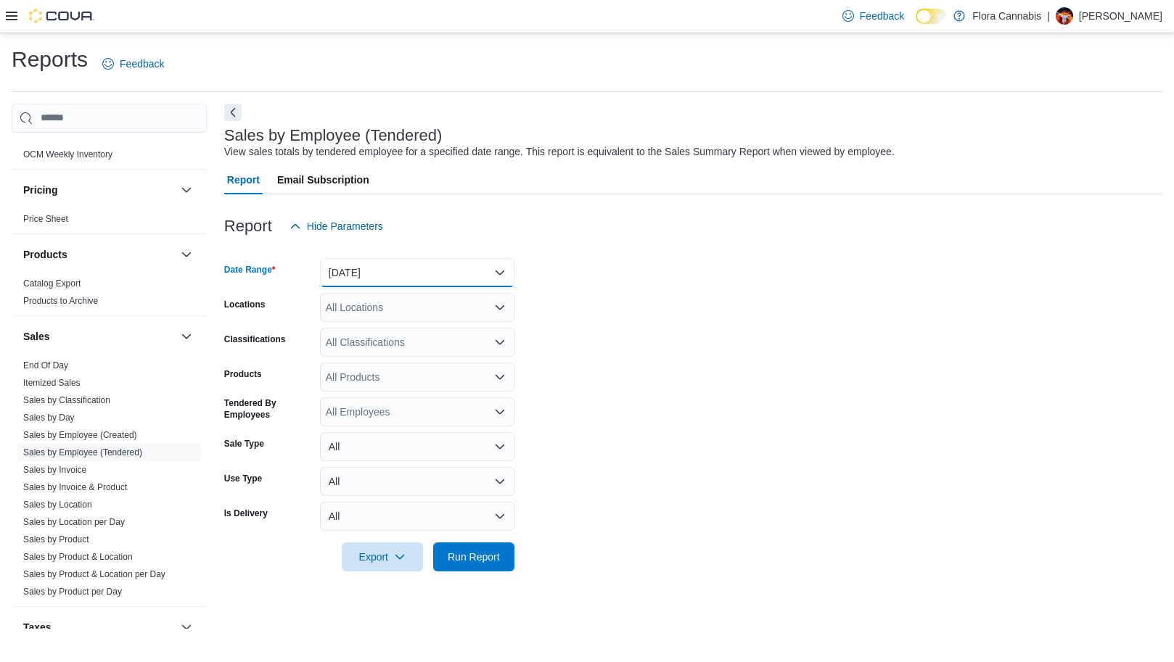
click at [426, 287] on button "[DATE]" at bounding box center [417, 272] width 194 height 29
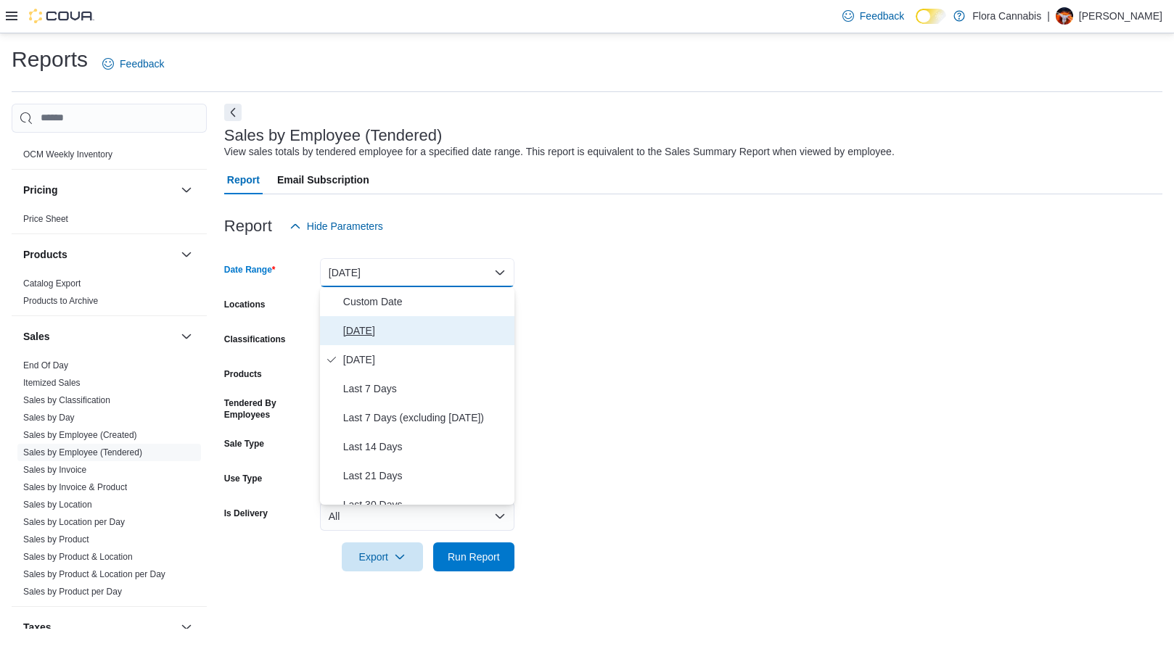
click at [417, 332] on span "[DATE]" at bounding box center [425, 330] width 165 height 17
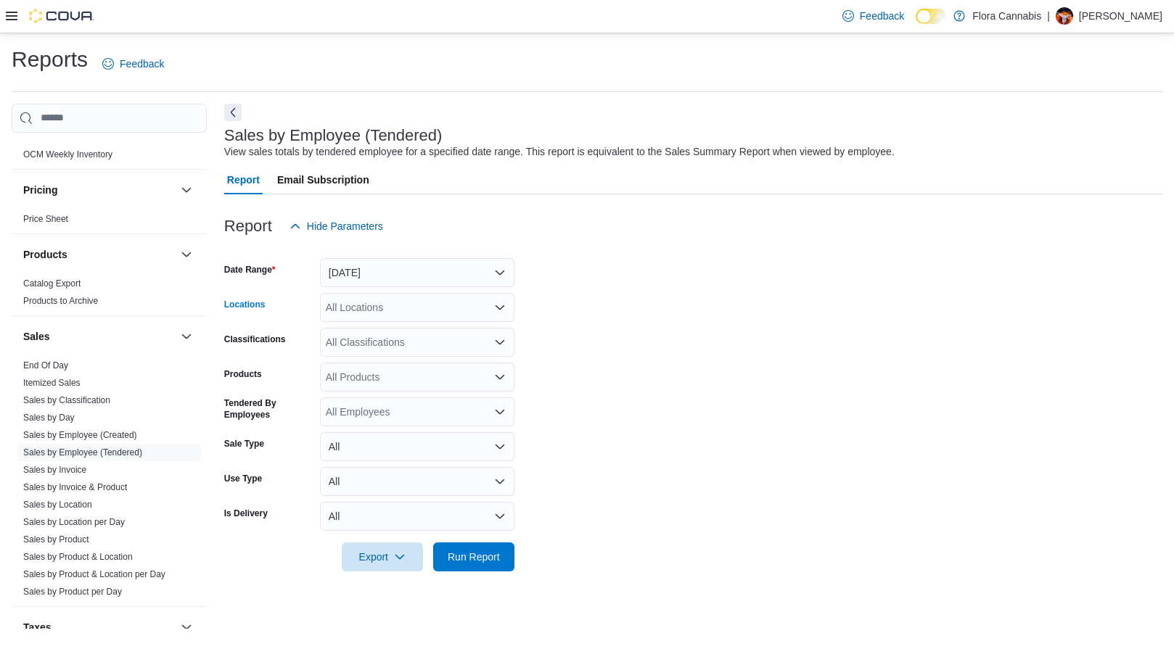
click at [411, 302] on div "All Locations" at bounding box center [417, 307] width 194 height 29
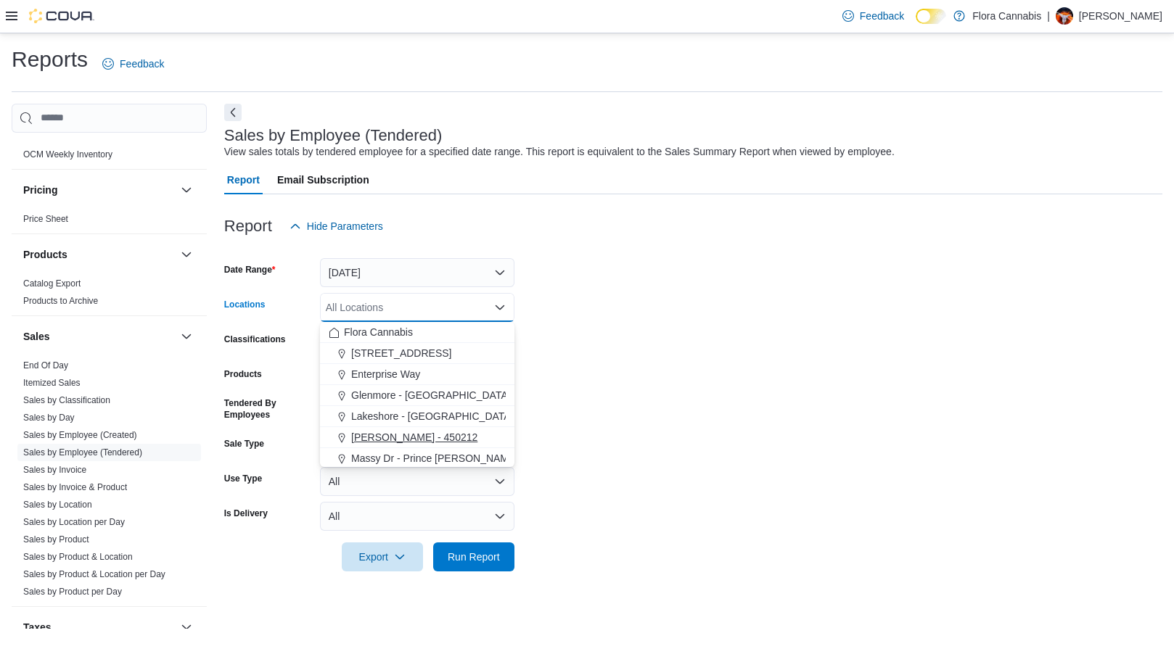
click at [415, 437] on span "[PERSON_NAME] - 450212" at bounding box center [414, 437] width 126 height 15
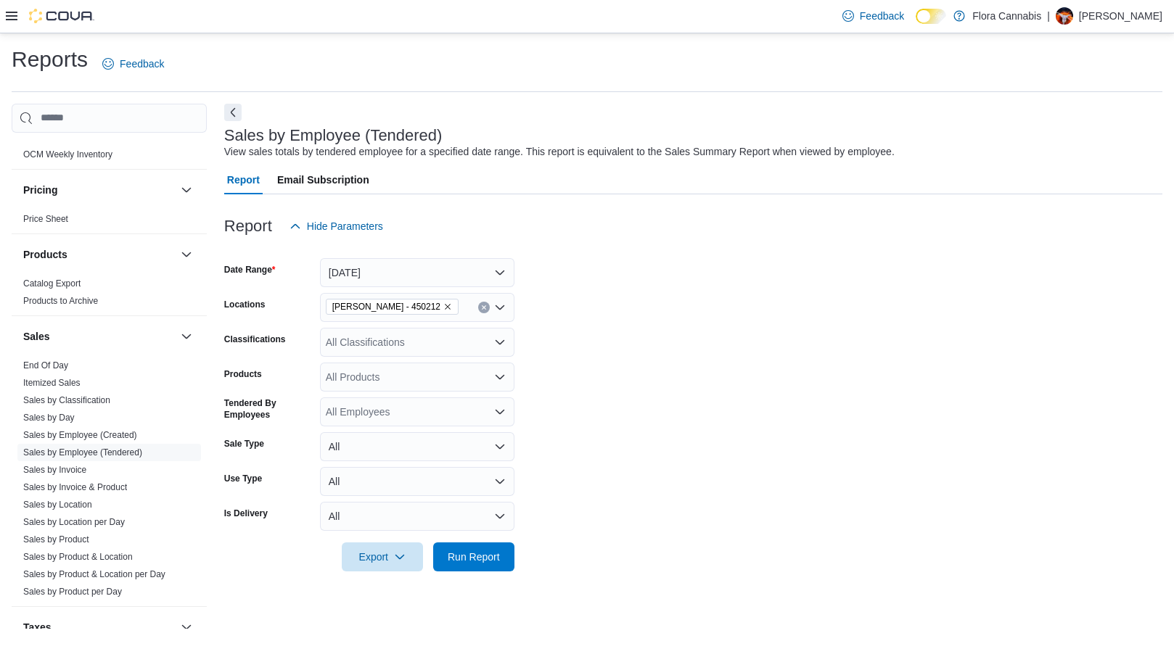
click at [707, 367] on form "Date Range [DATE] Locations [GEOGRAPHIC_DATA] - [GEOGRAPHIC_DATA] - 450212 Clas…" at bounding box center [693, 406] width 938 height 331
drag, startPoint x: 448, startPoint y: 553, endPoint x: 476, endPoint y: 538, distance: 31.5
click at [448, 554] on span "Run Report" at bounding box center [474, 557] width 64 height 29
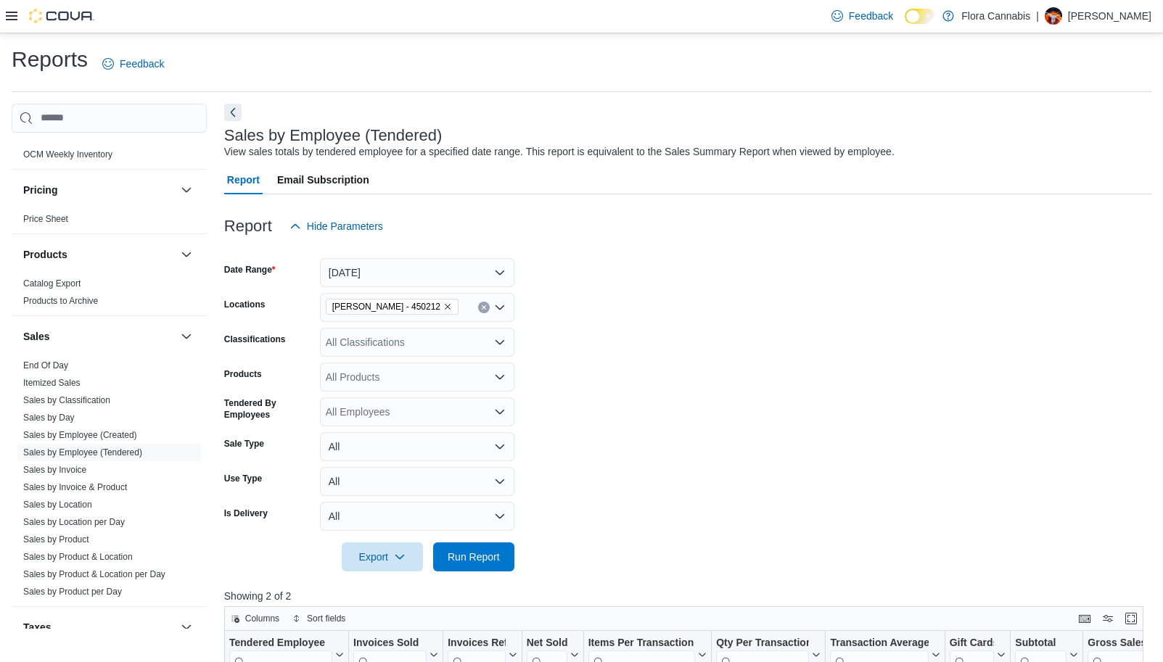
scroll to position [485, 0]
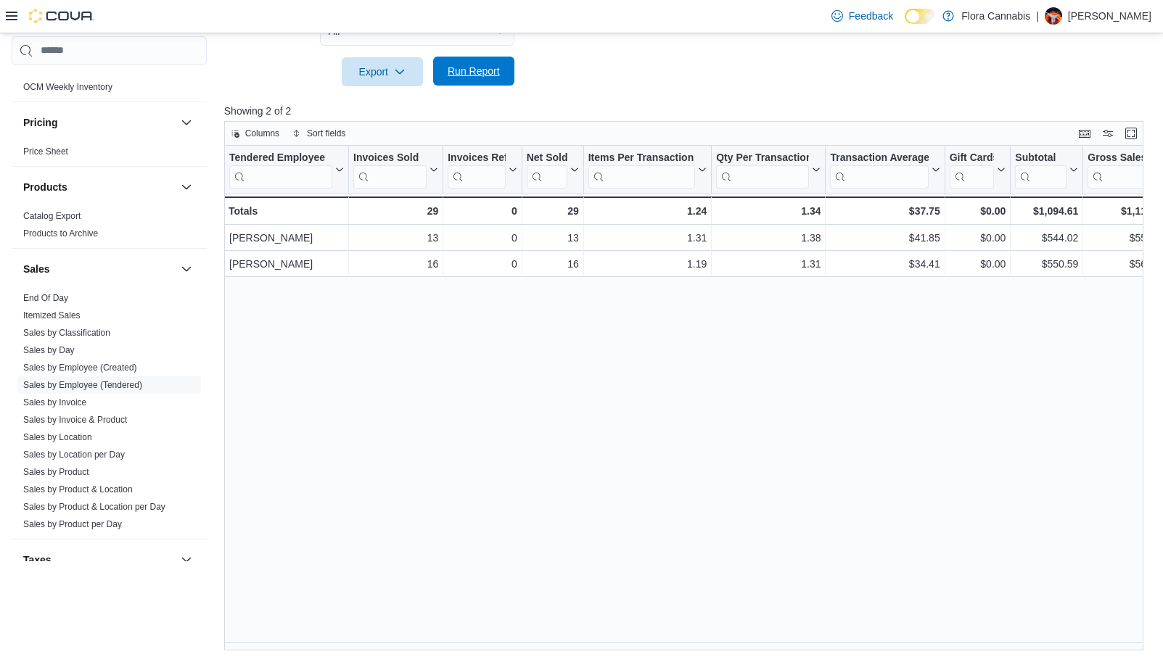
click at [467, 68] on span "Run Report" at bounding box center [474, 71] width 52 height 15
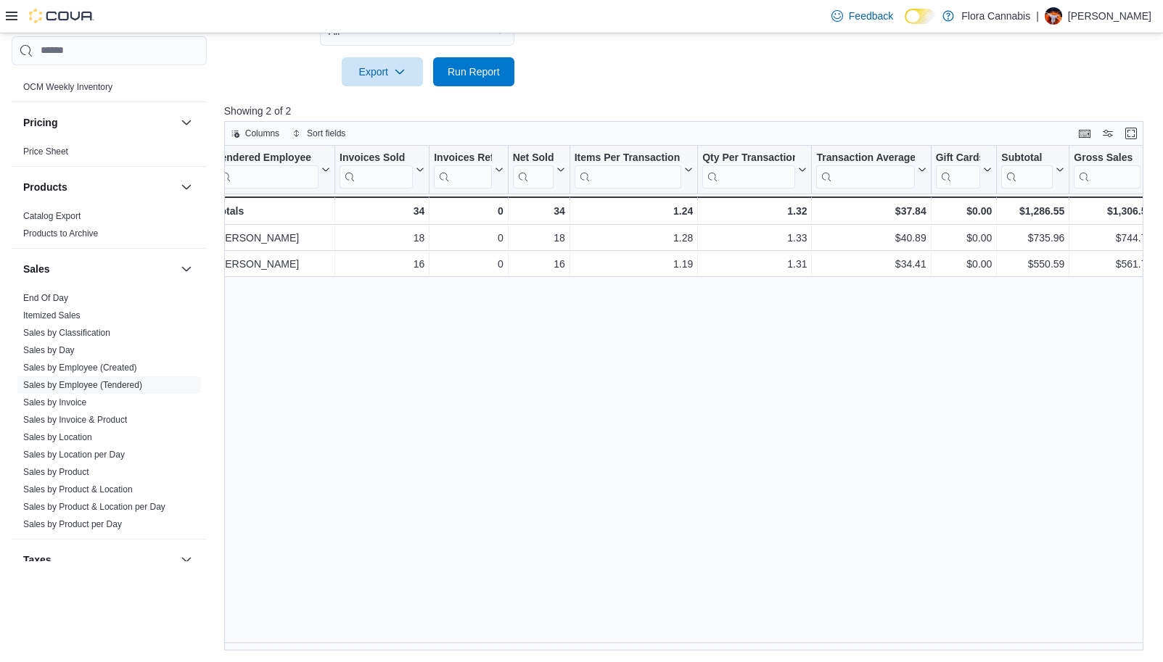
scroll to position [0, 0]
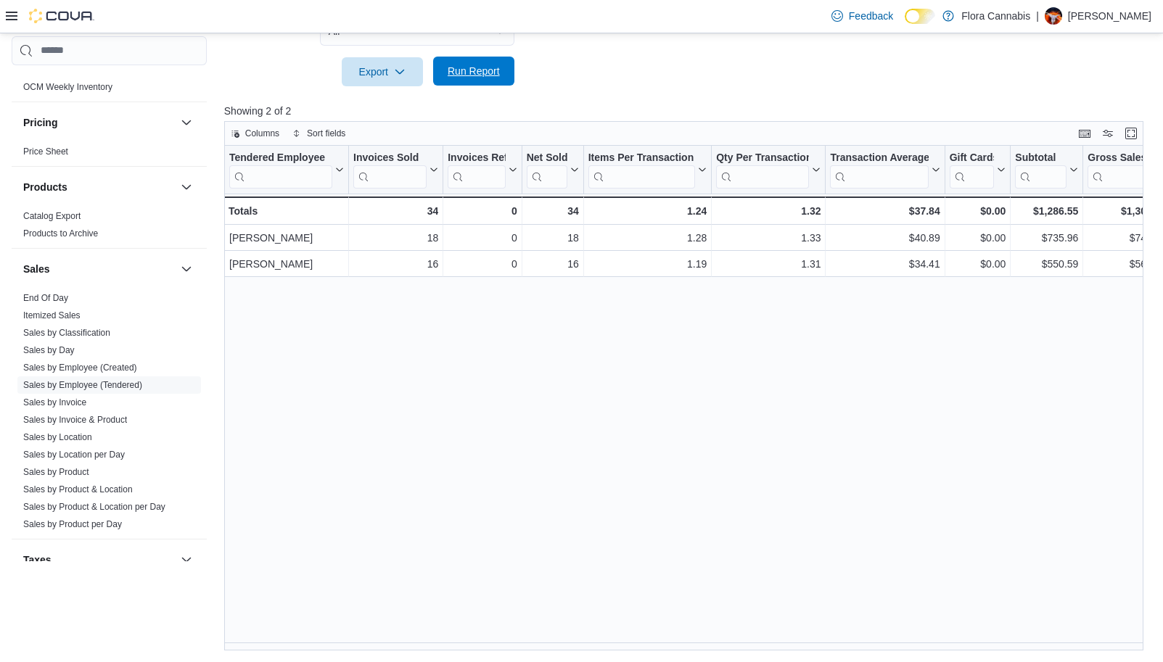
click at [454, 75] on span "Run Report" at bounding box center [474, 71] width 52 height 15
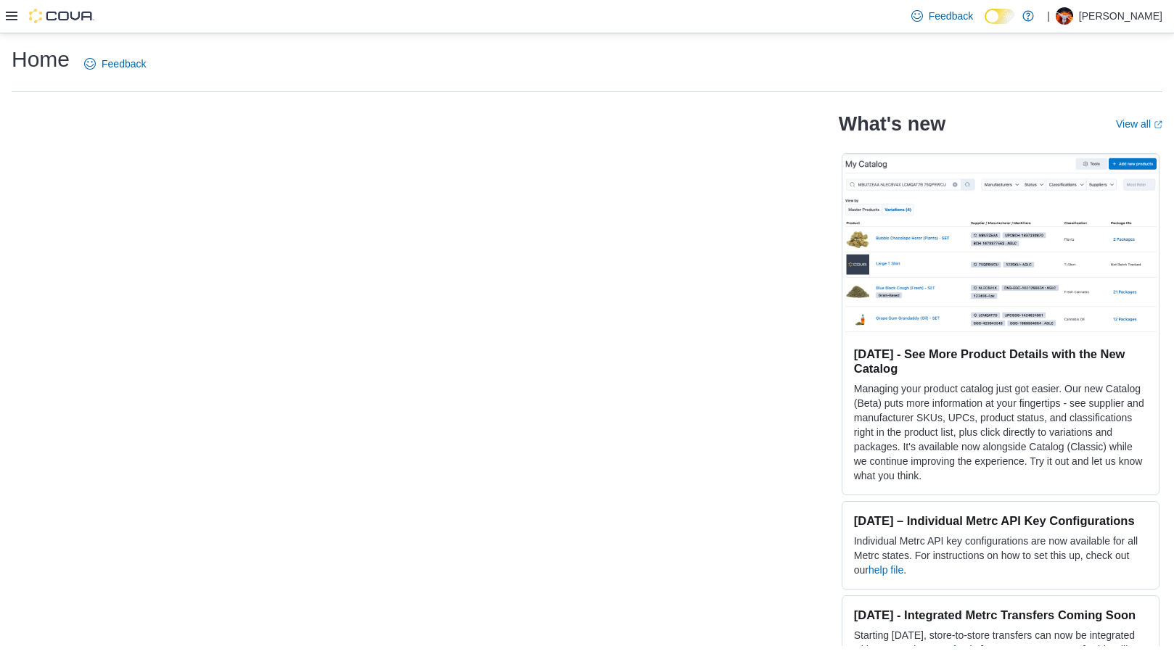
click at [14, 22] on icon at bounding box center [12, 16] width 12 height 12
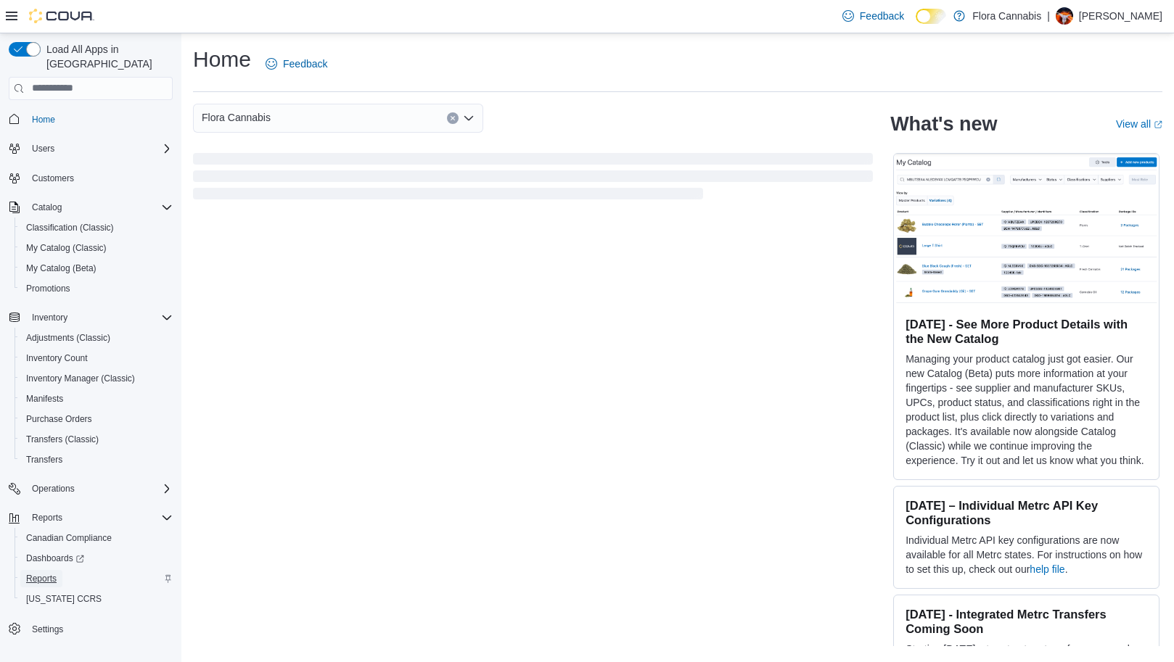
click at [33, 573] on span "Reports" at bounding box center [41, 579] width 30 height 12
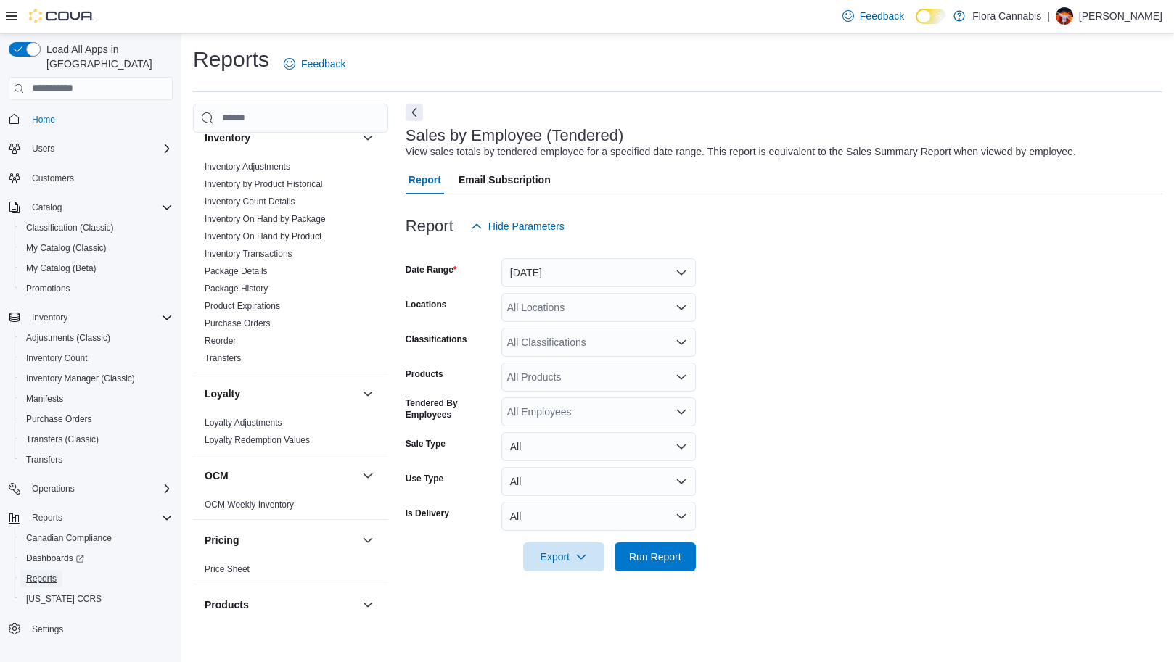
scroll to position [218, 0]
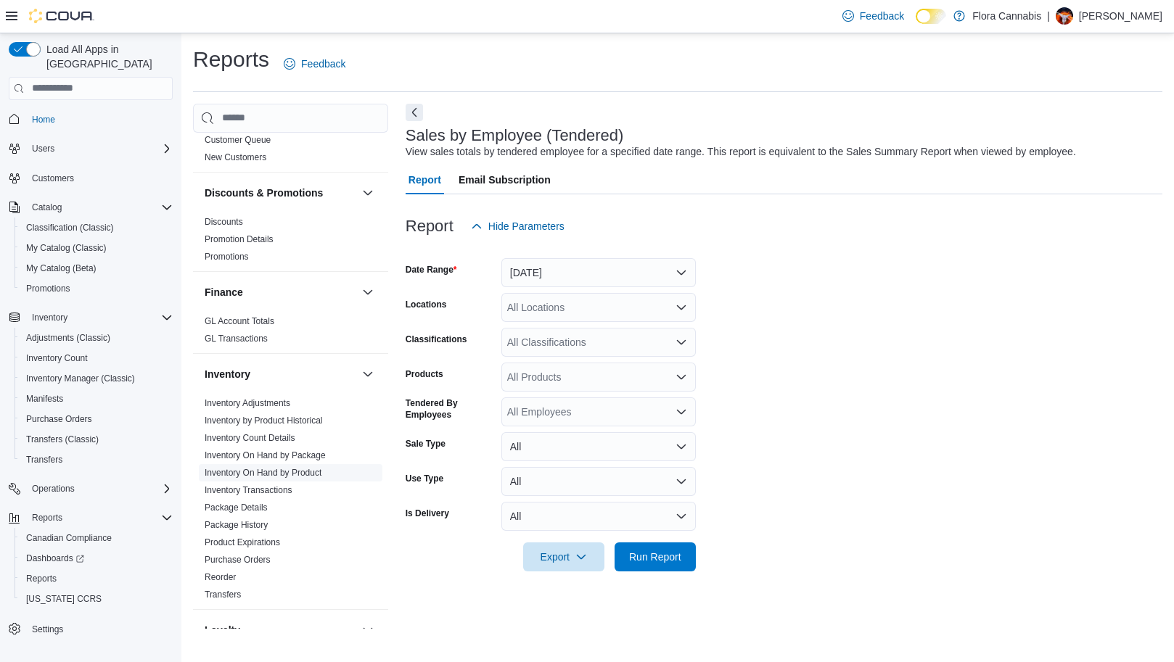
click at [294, 466] on span "Inventory On Hand by Product" at bounding box center [291, 472] width 184 height 17
click at [297, 470] on link "Inventory On Hand by Product" at bounding box center [263, 473] width 117 height 10
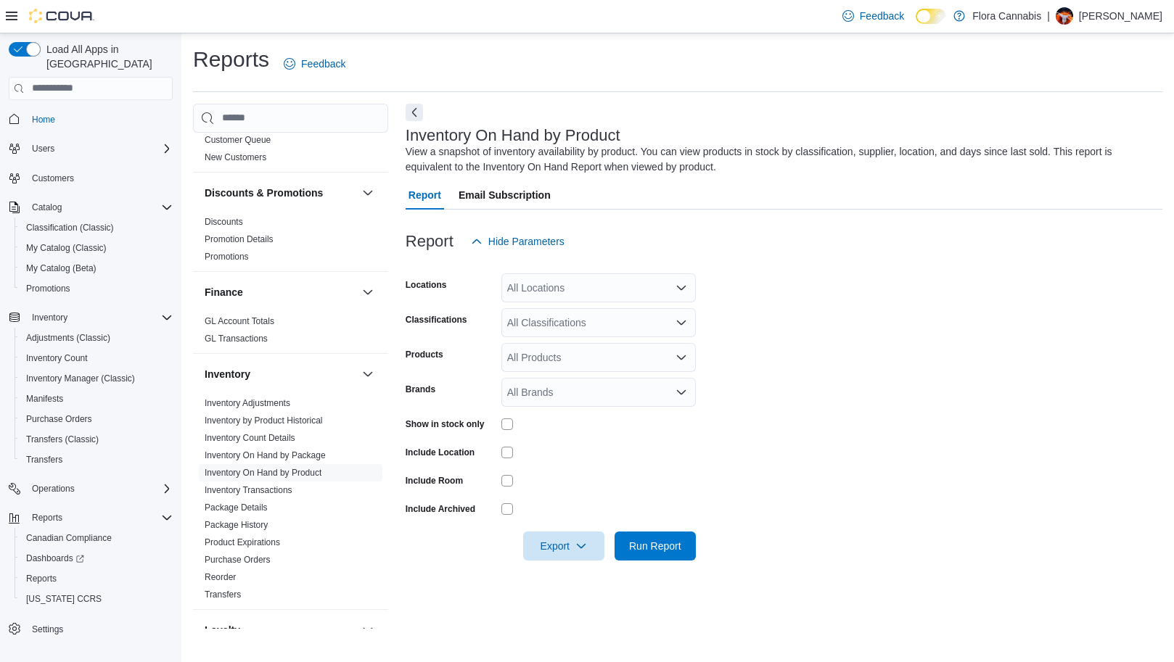
click at [575, 282] on div "All Locations" at bounding box center [598, 288] width 194 height 29
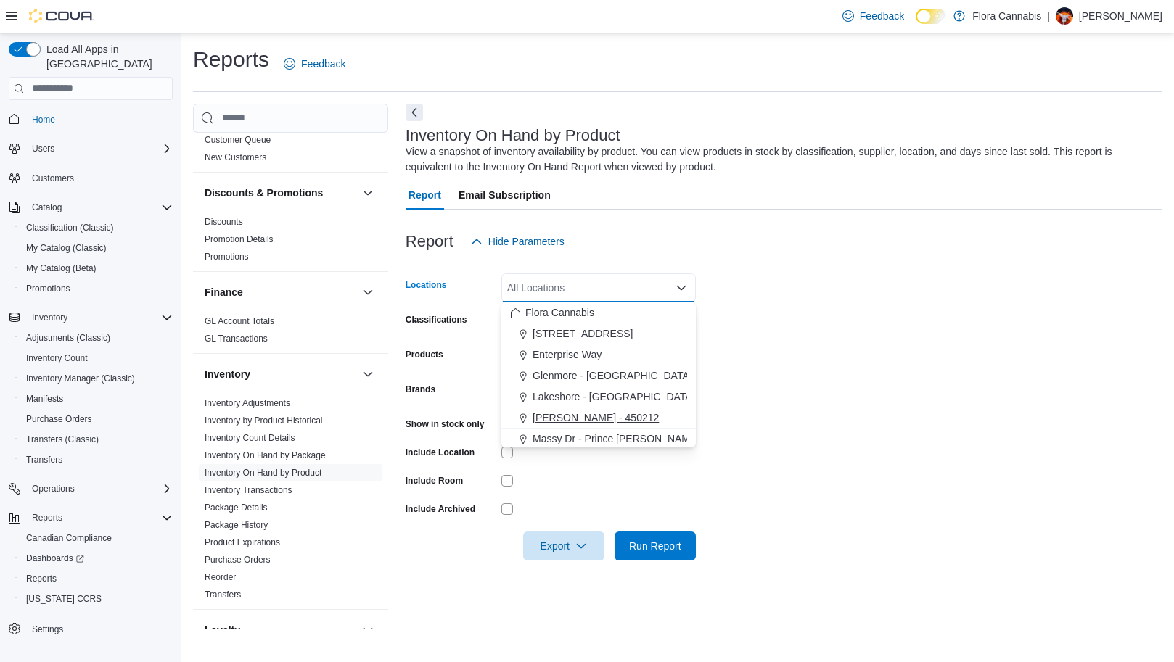
click at [581, 416] on span "[PERSON_NAME] - 450212" at bounding box center [596, 418] width 126 height 15
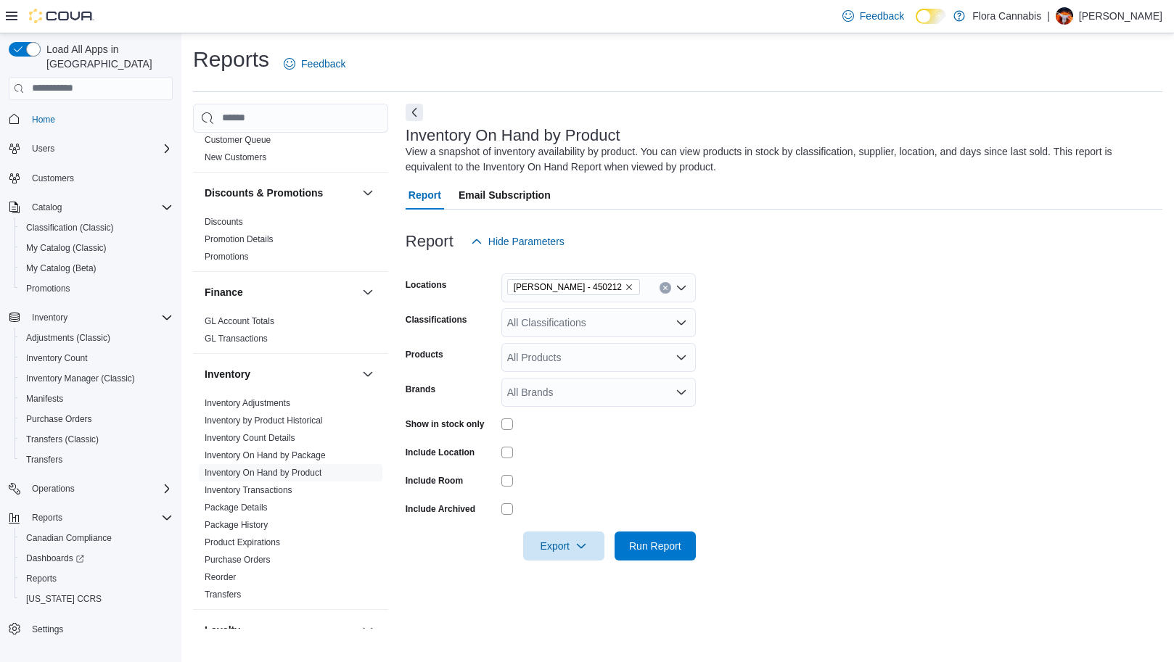
drag, startPoint x: 772, startPoint y: 351, endPoint x: 664, endPoint y: 367, distance: 109.3
click at [766, 352] on form "Locations Lawrence - Kelowna - 450212 Classifications All Classifications Produ…" at bounding box center [784, 408] width 757 height 305
click at [522, 324] on div "All Classifications" at bounding box center [598, 322] width 194 height 29
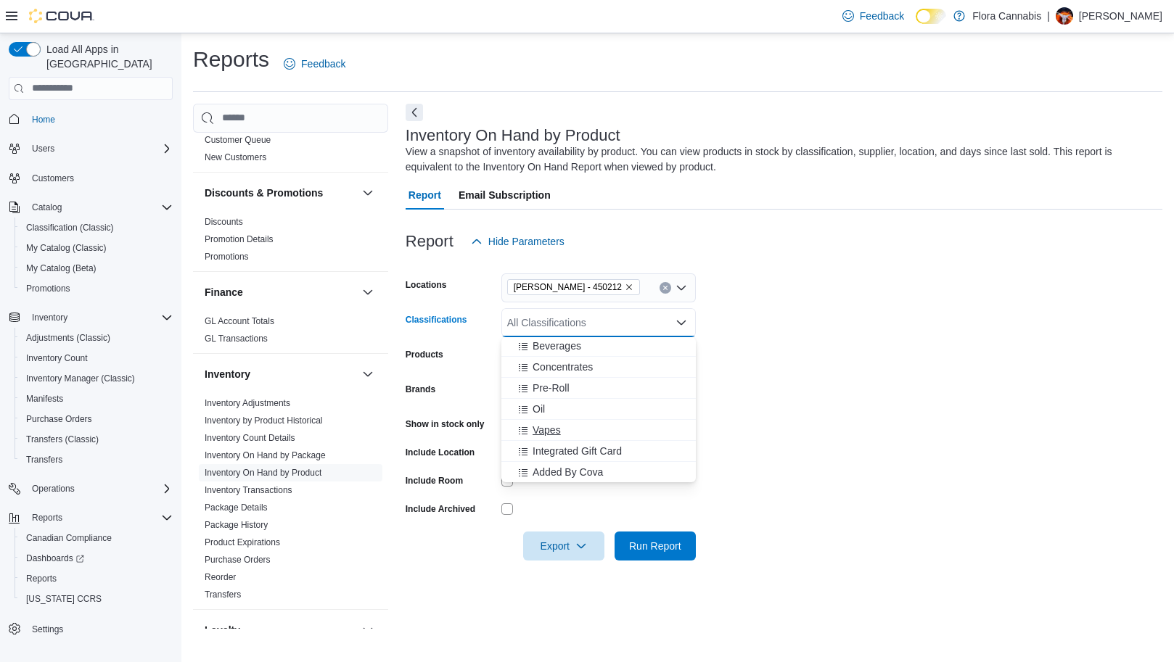
click at [553, 432] on span "Vapes" at bounding box center [547, 430] width 28 height 15
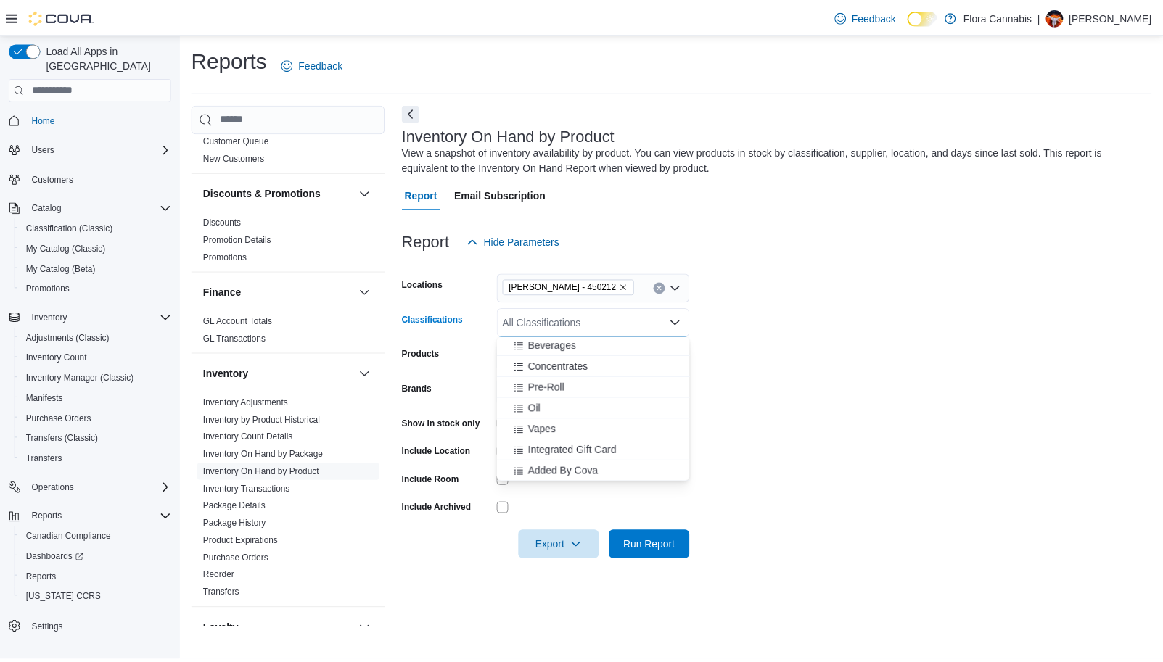
scroll to position [1286, 0]
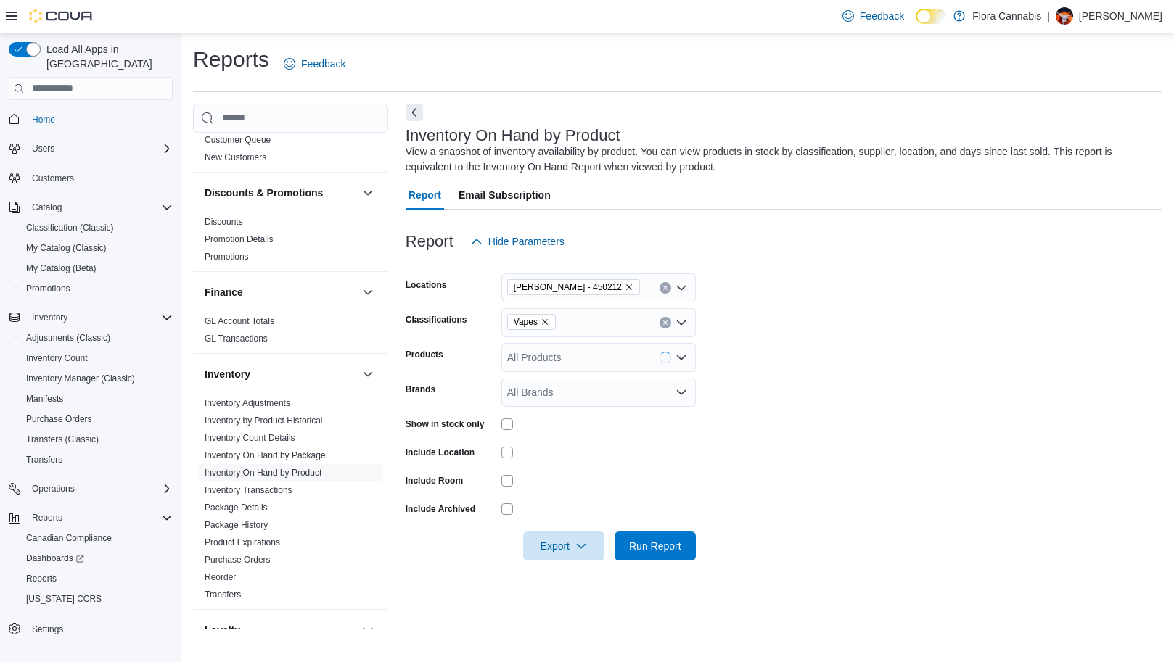
drag, startPoint x: 882, startPoint y: 406, endPoint x: 868, endPoint y: 410, distance: 14.5
click at [880, 406] on form "Locations Lawrence - Kelowna - 450212 Classifications Vapes Products All Produc…" at bounding box center [784, 408] width 757 height 305
click at [671, 546] on span "Run Report" at bounding box center [655, 545] width 52 height 15
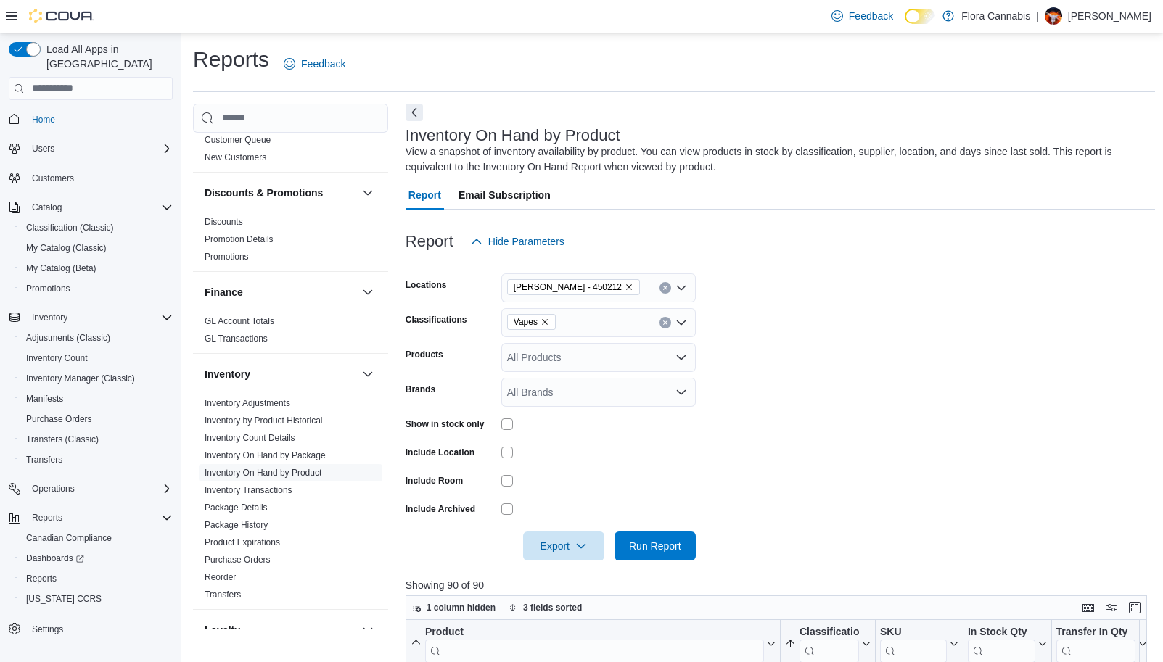
click at [575, 322] on div "Vapes" at bounding box center [598, 322] width 194 height 29
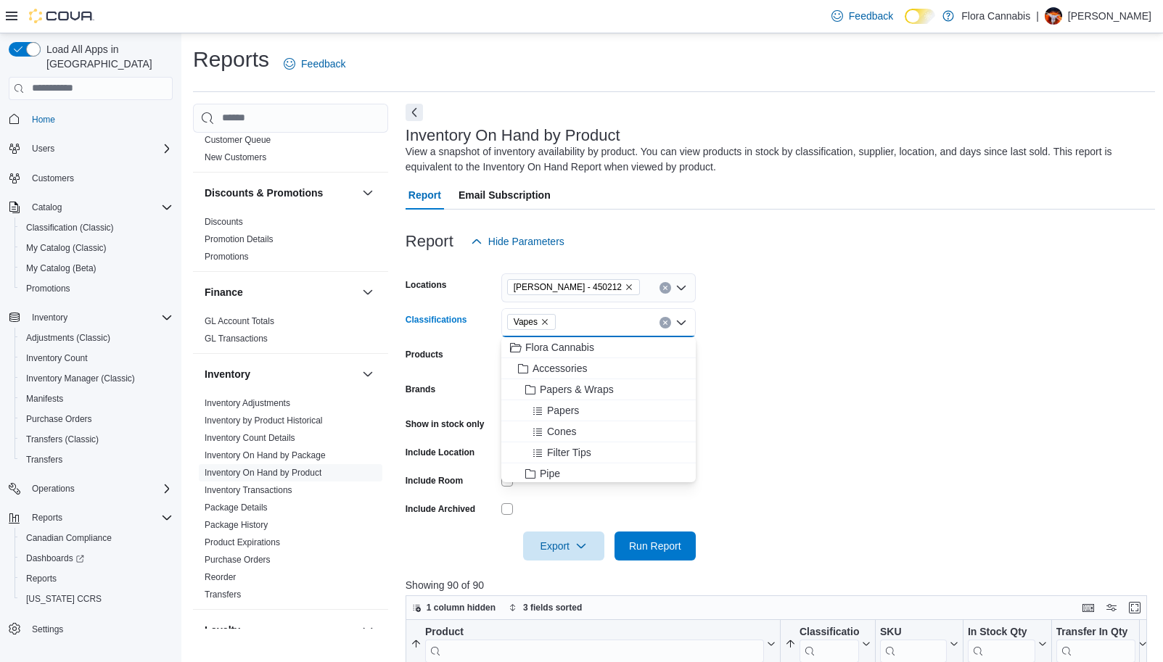
click at [542, 324] on icon "Remove Vapes from selection in this group" at bounding box center [545, 322] width 9 height 9
click at [567, 440] on span "Concentrates" at bounding box center [563, 439] width 60 height 15
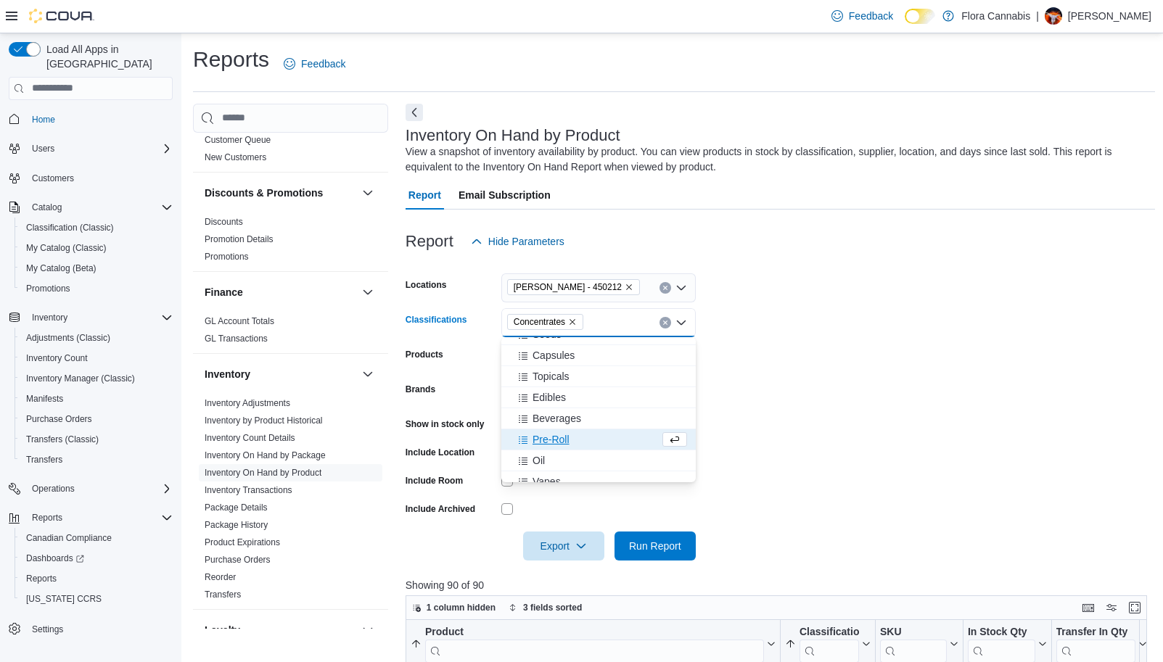
drag, startPoint x: 789, startPoint y: 426, endPoint x: 768, endPoint y: 440, distance: 25.2
click at [784, 427] on form "Locations Lawrence - Kelowna - 450212 Classifications Concentrates Combo box. S…" at bounding box center [781, 408] width 750 height 305
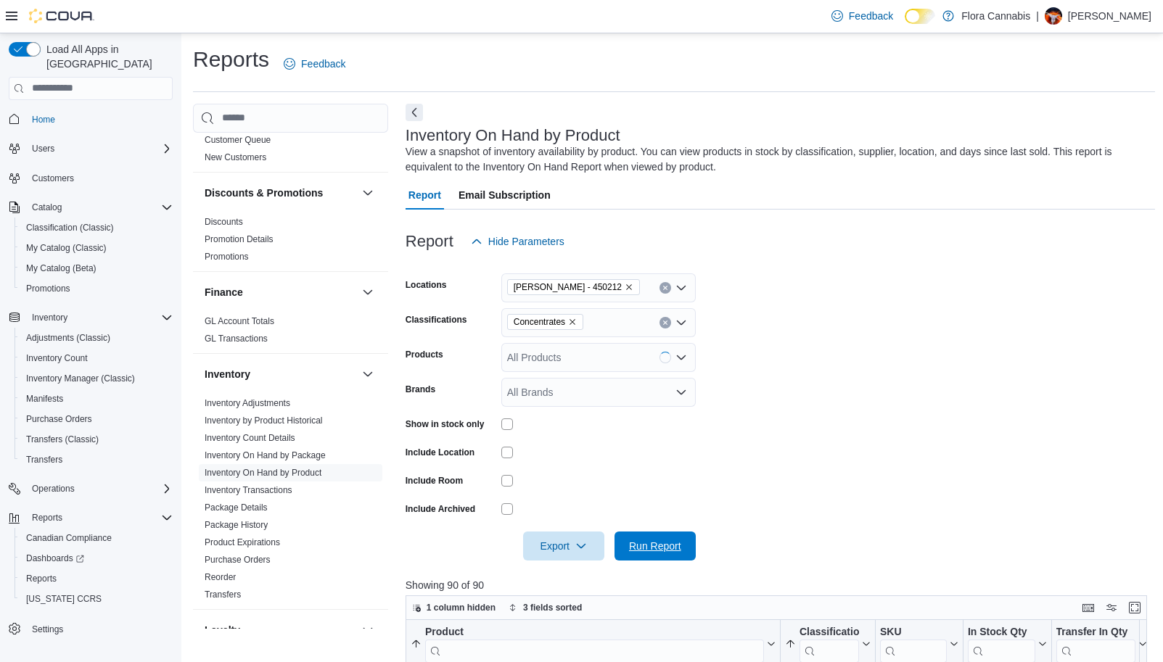
drag, startPoint x: 672, startPoint y: 557, endPoint x: 735, endPoint y: 503, distance: 83.3
click at [671, 557] on span "Run Report" at bounding box center [655, 546] width 64 height 29
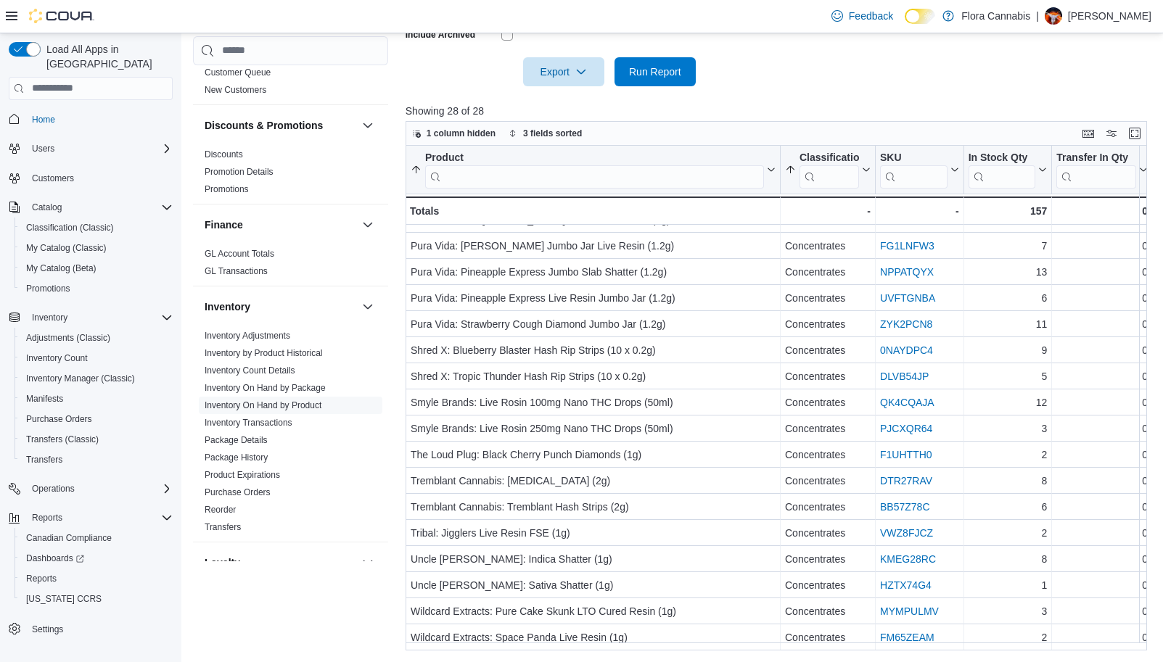
scroll to position [313, 0]
